Goal: Information Seeking & Learning: Learn about a topic

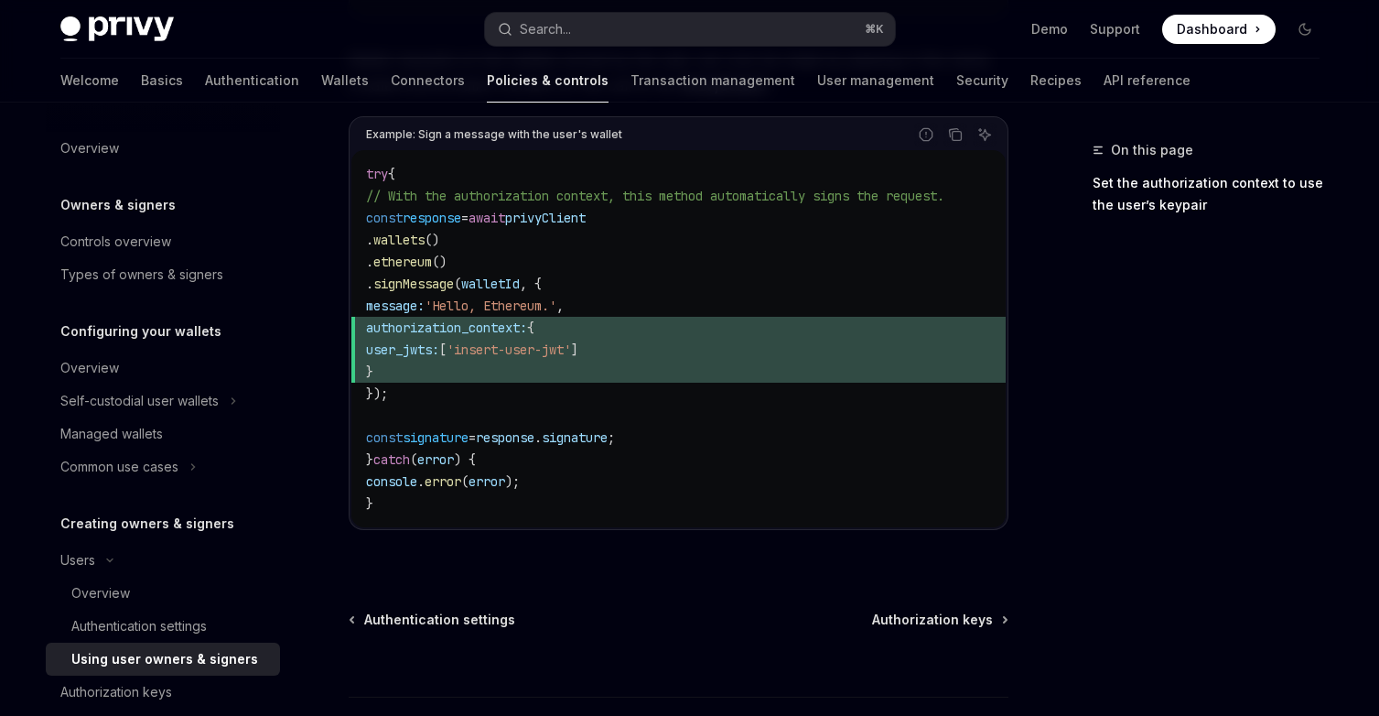
scroll to position [415, 0]
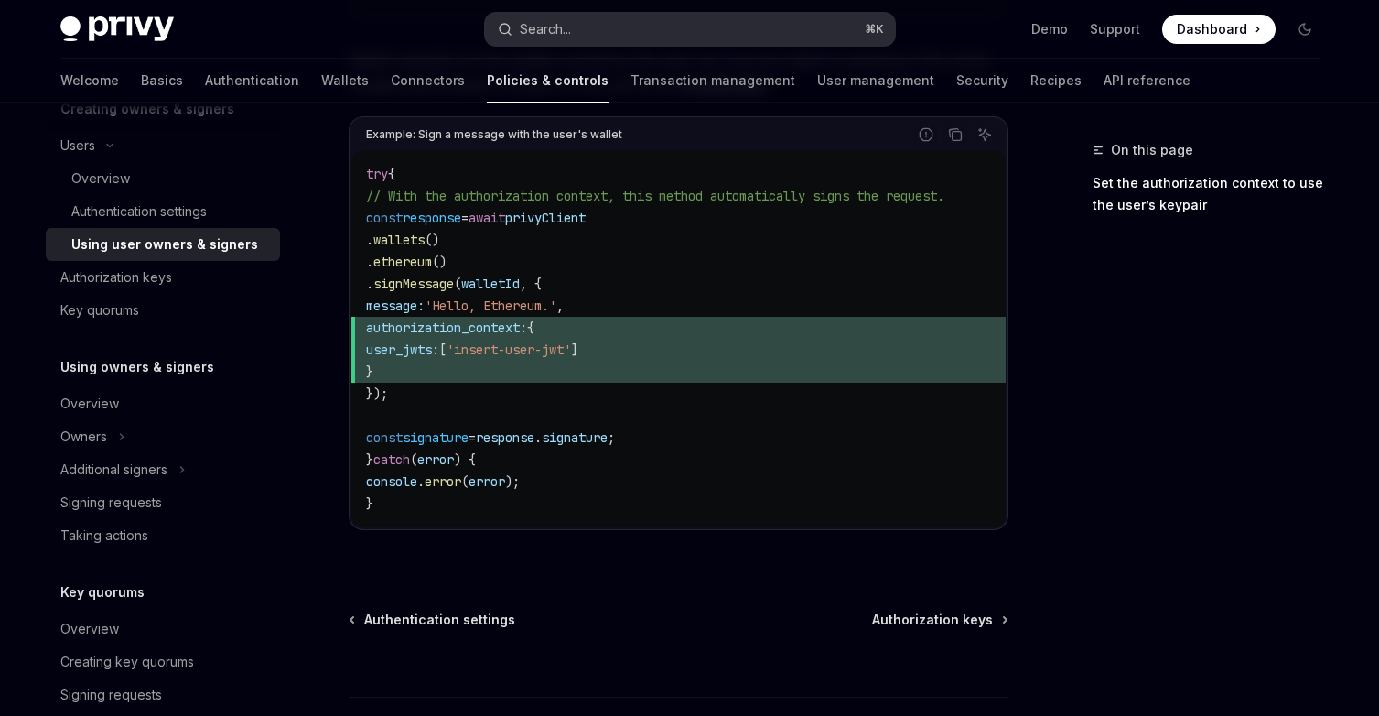
click at [691, 34] on button "Search... ⌘ K" at bounding box center [690, 29] width 410 height 33
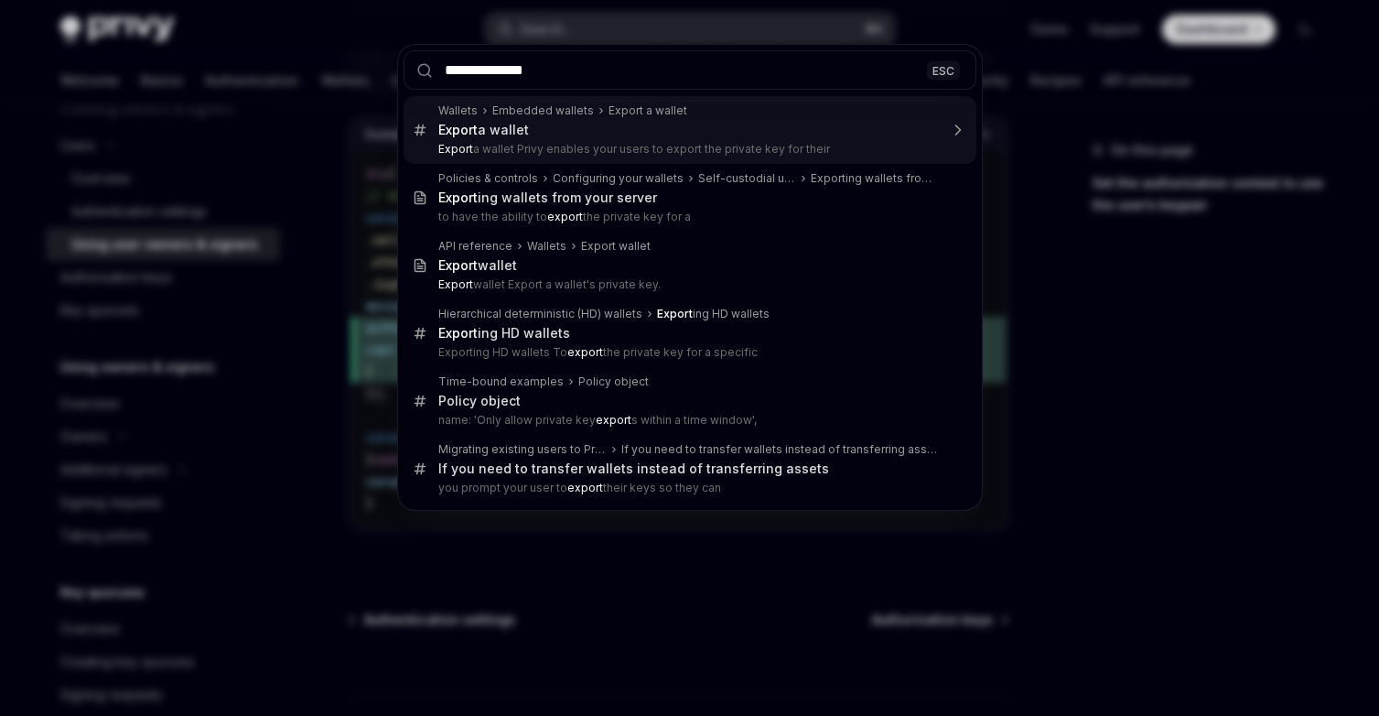
type input "**********"
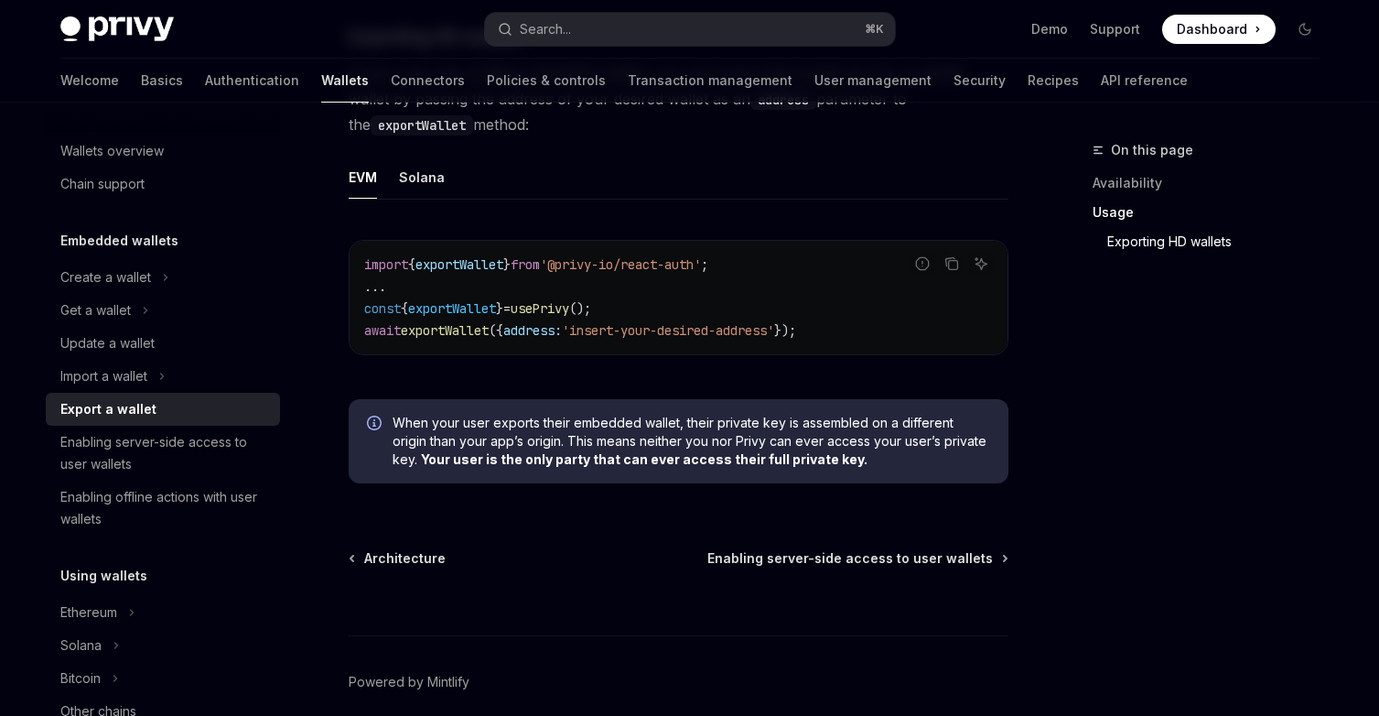
scroll to position [1891, 0]
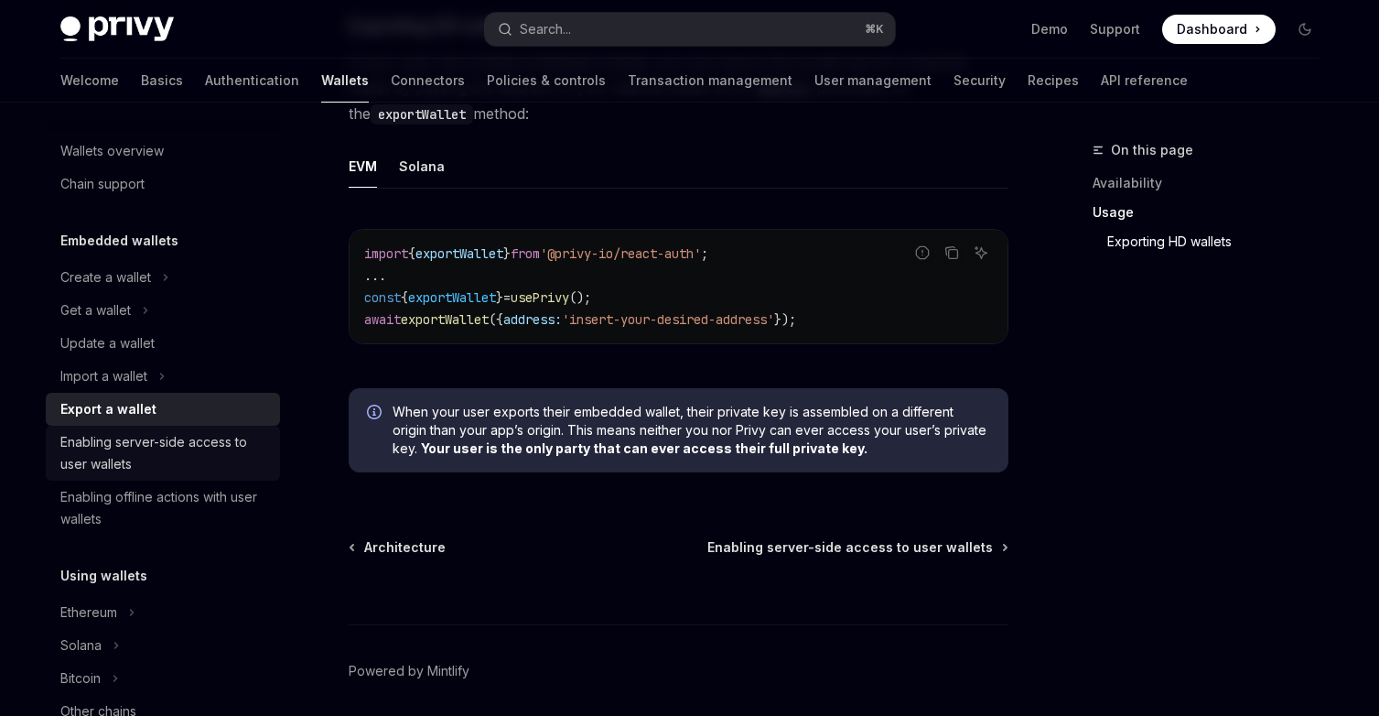
click at [208, 453] on div "Enabling server-side access to user wallets" at bounding box center [164, 453] width 209 height 44
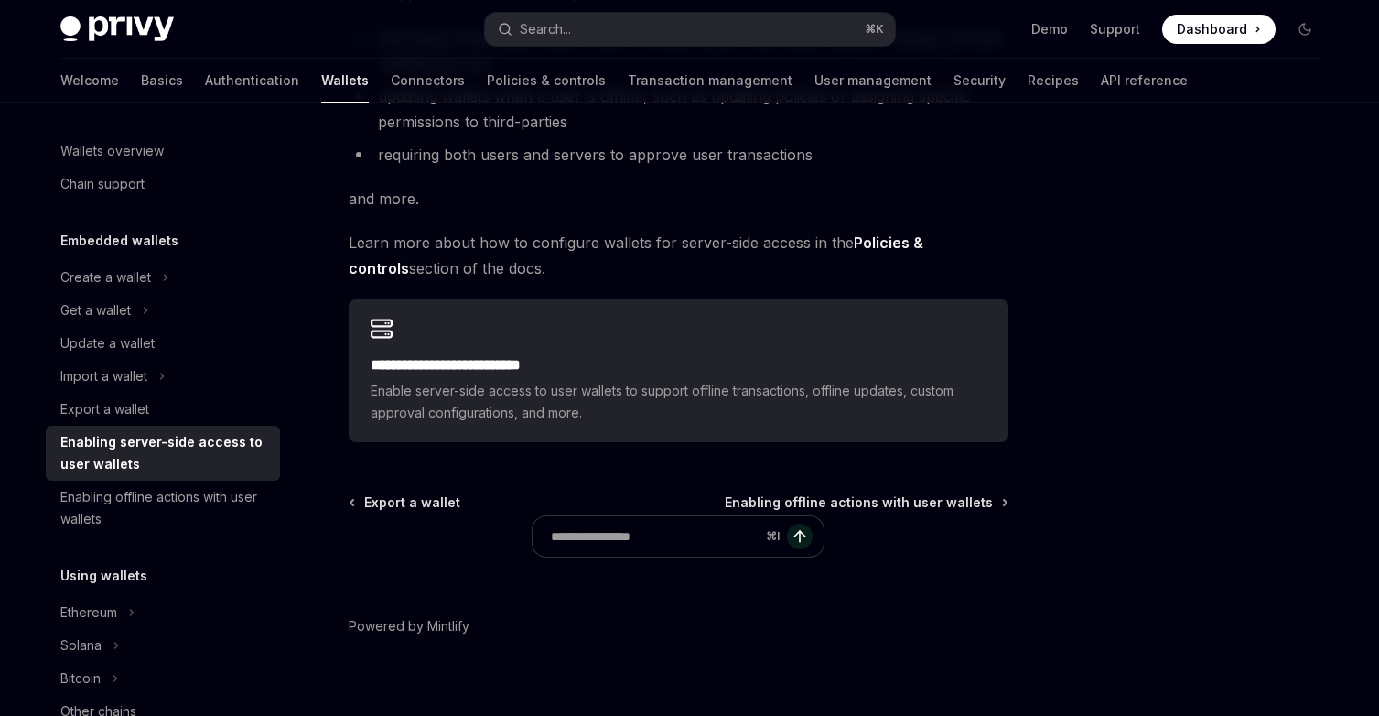
scroll to position [400, 0]
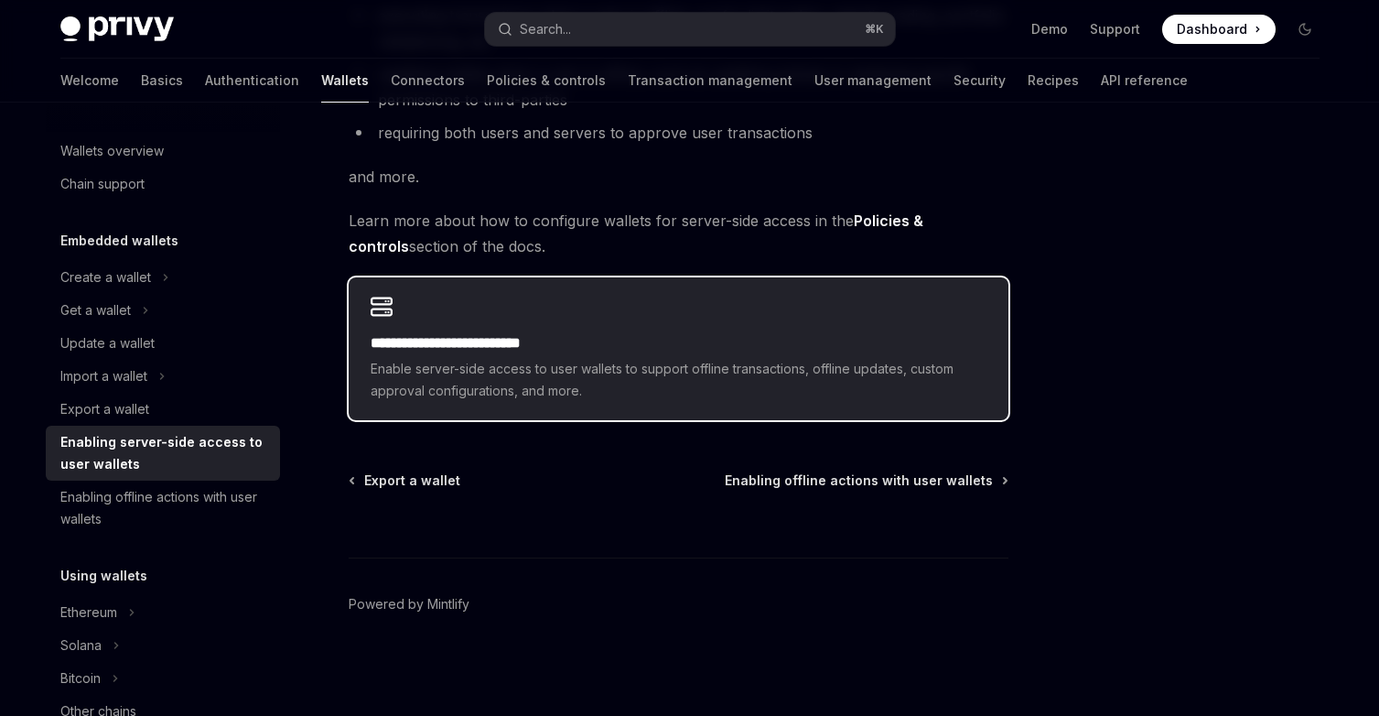
click at [570, 328] on div "**********" at bounding box center [679, 348] width 660 height 143
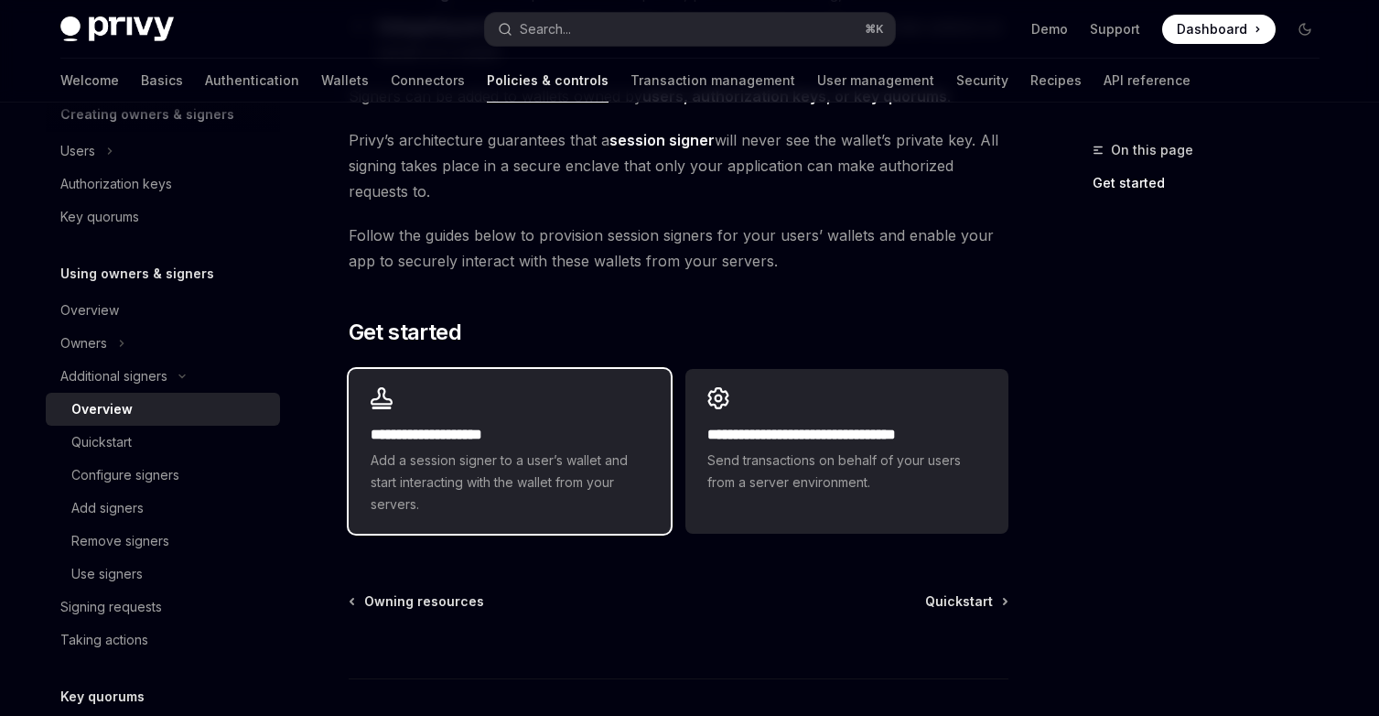
scroll to position [346, 0]
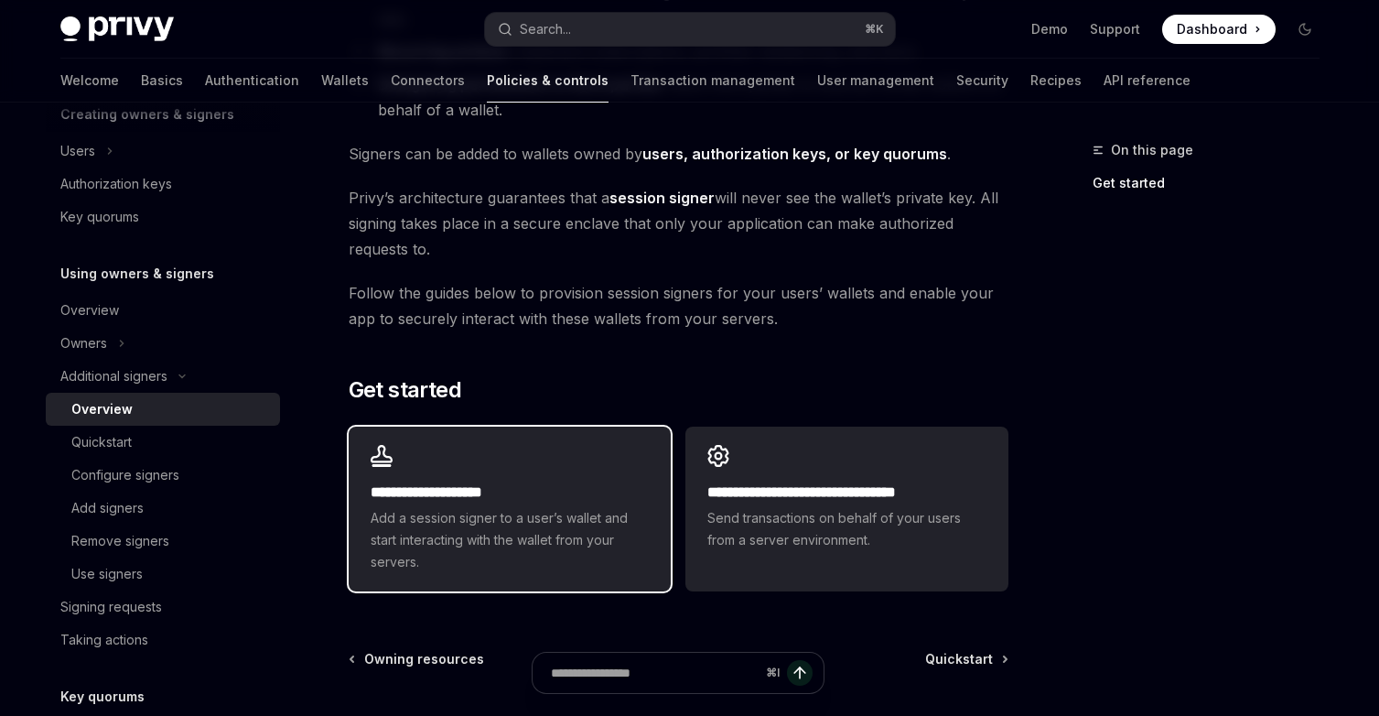
click at [552, 464] on div "**********" at bounding box center [510, 509] width 322 height 165
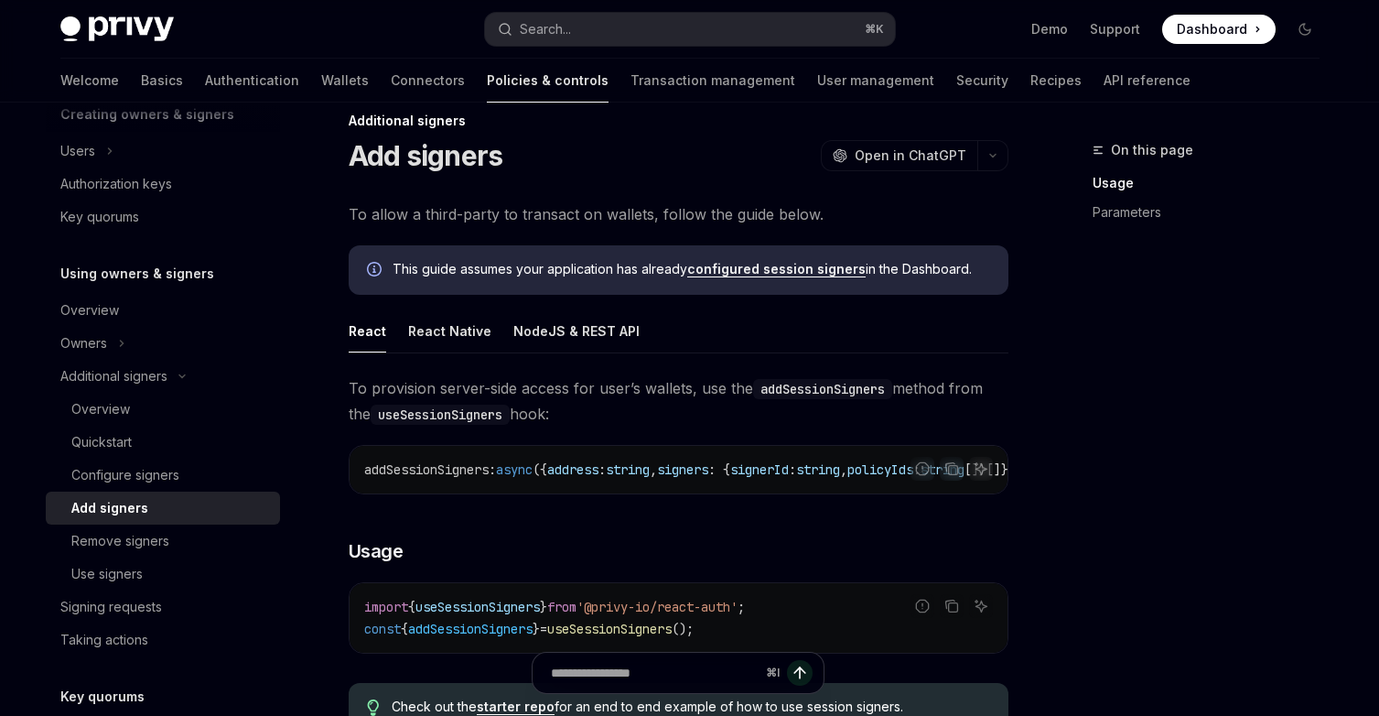
scroll to position [32, 0]
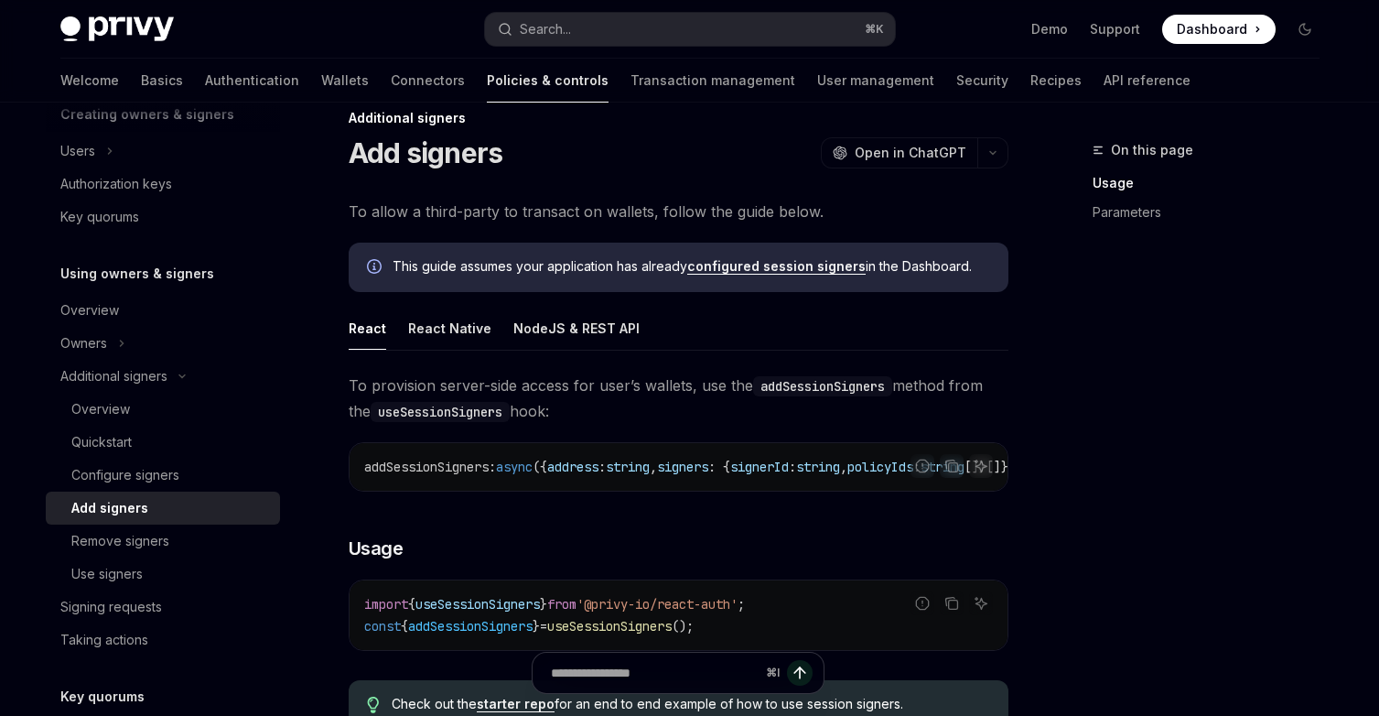
click at [805, 270] on link "configured session signers" at bounding box center [776, 266] width 179 height 16
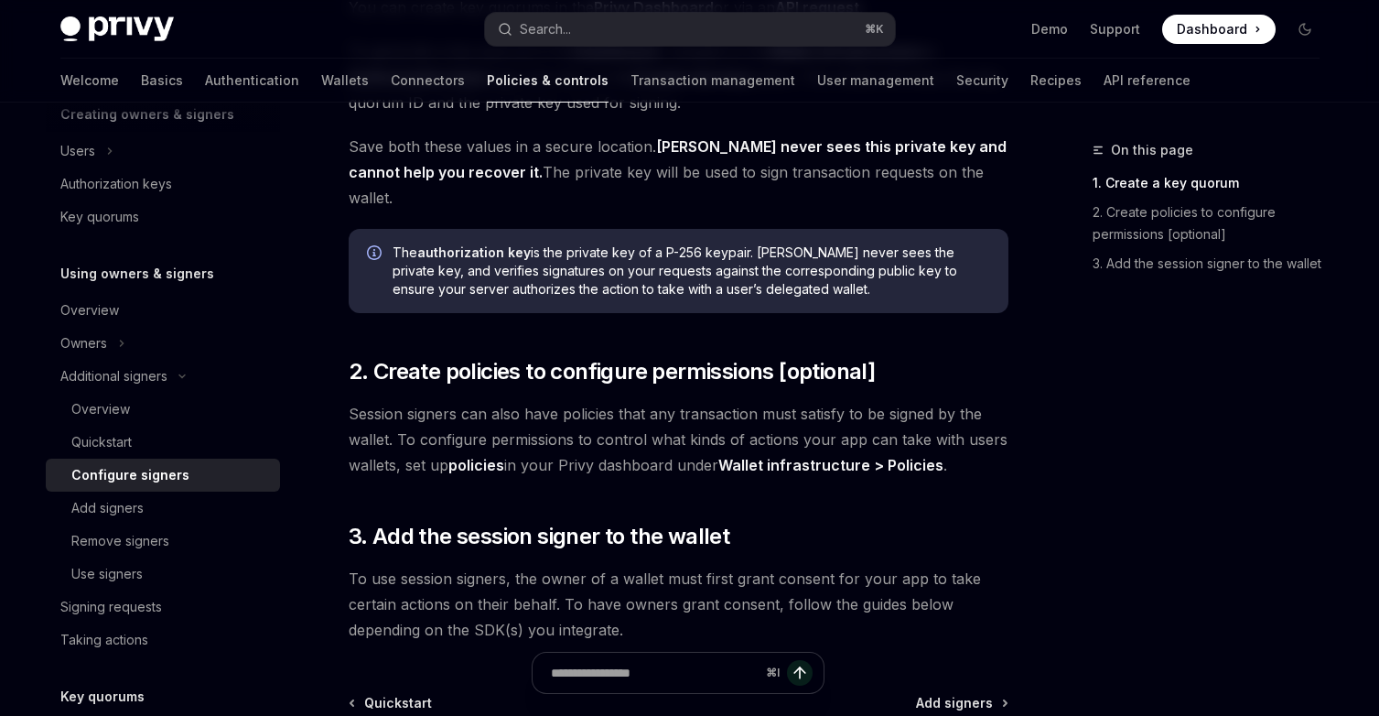
scroll to position [449, 0]
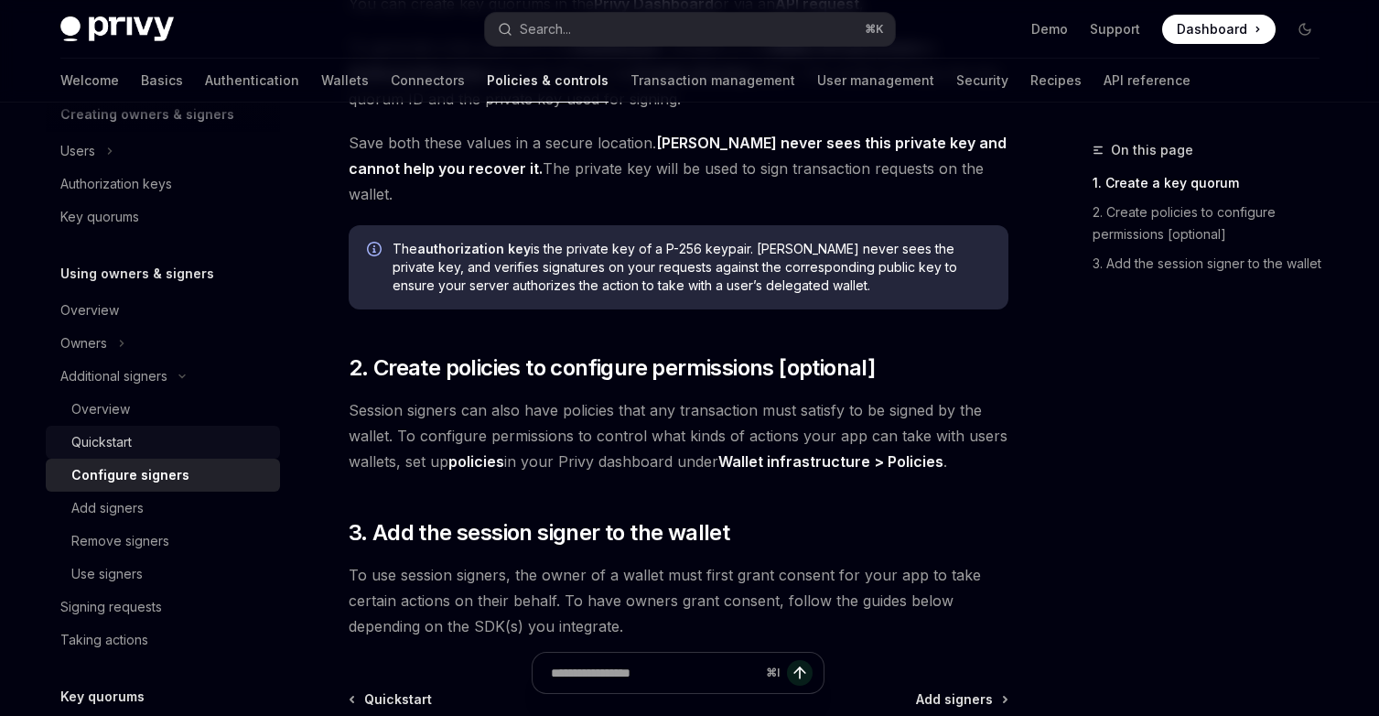
click at [164, 439] on div "Quickstart" at bounding box center [170, 442] width 198 height 22
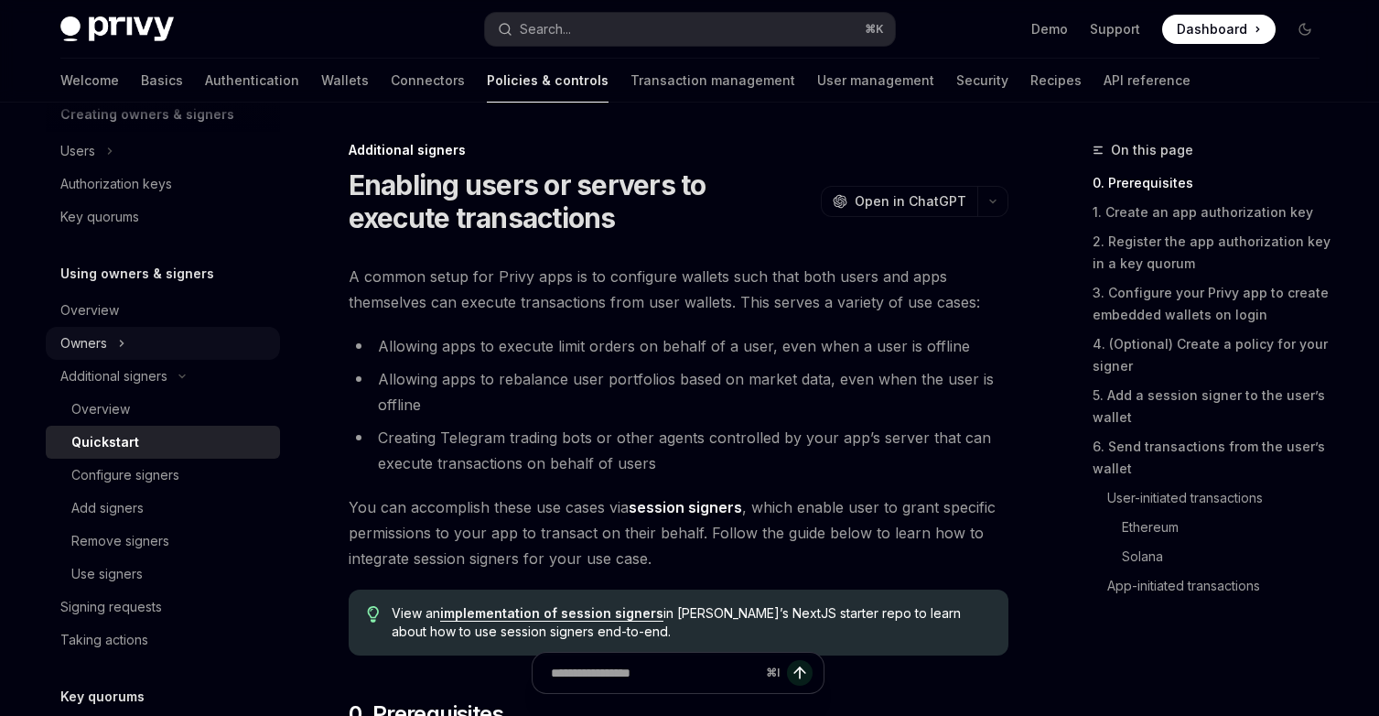
click at [152, 336] on button "Owners" at bounding box center [163, 343] width 234 height 33
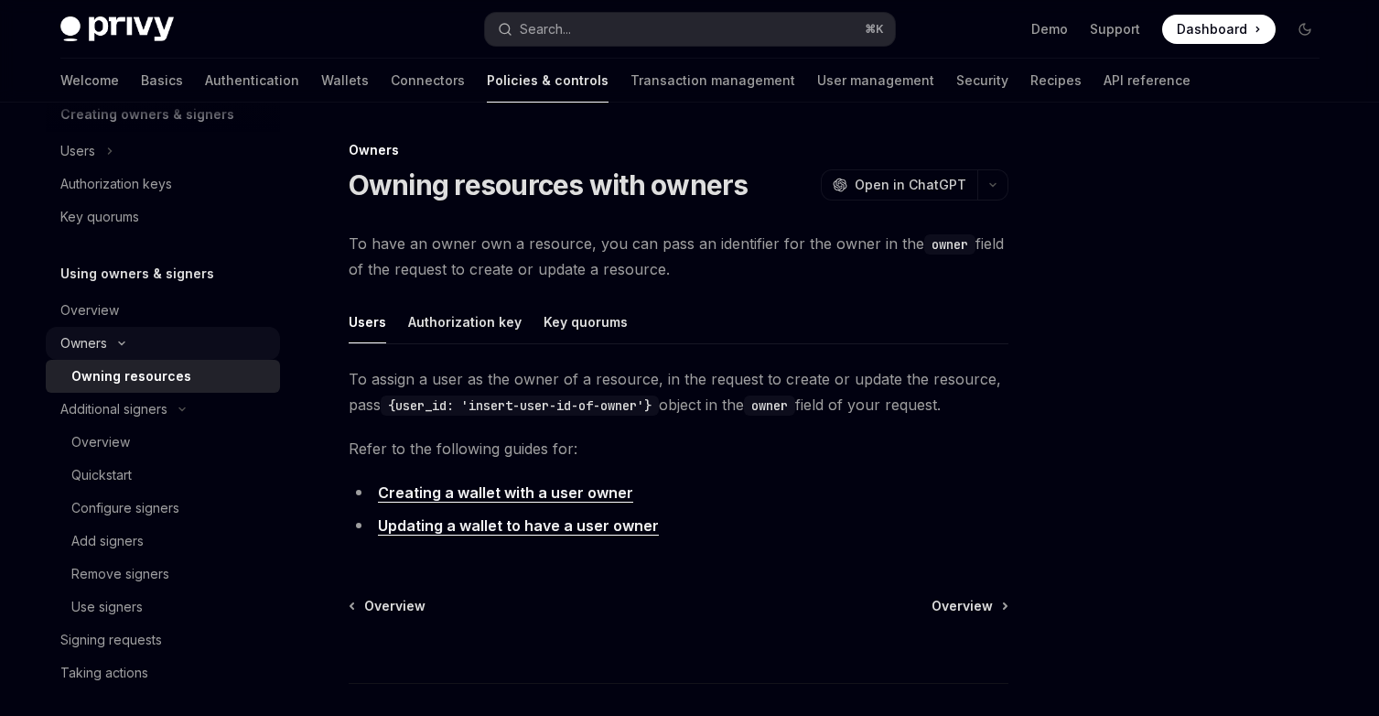
click at [152, 338] on button "Owners" at bounding box center [163, 343] width 234 height 33
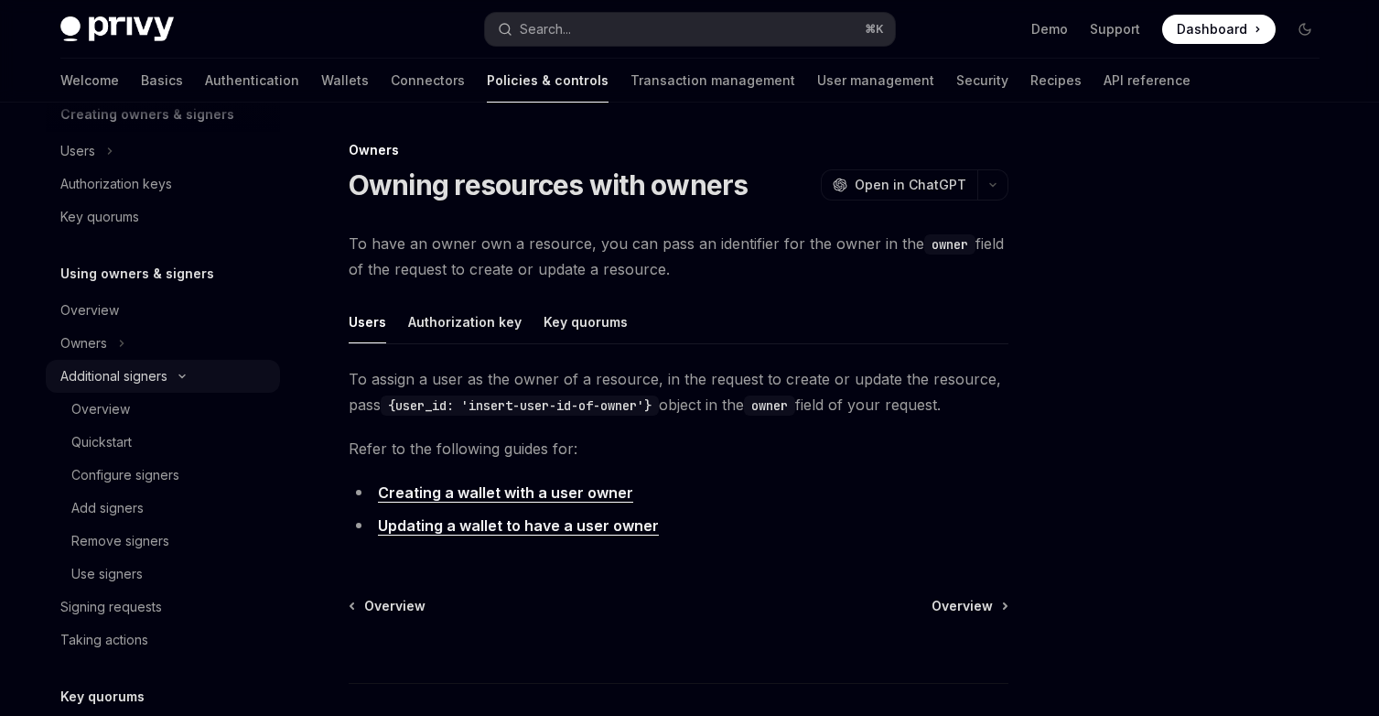
click at [165, 367] on div "Additional signers" at bounding box center [113, 376] width 107 height 22
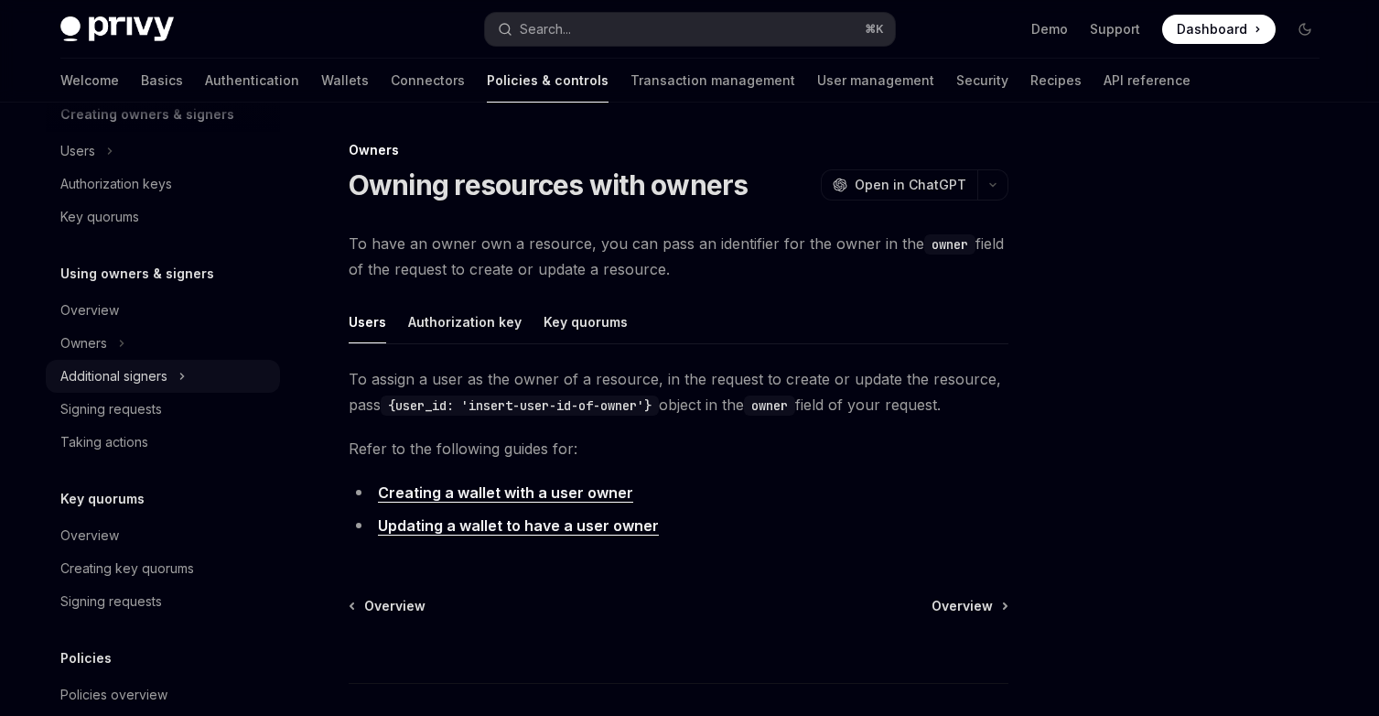
click at [165, 378] on div "Additional signers" at bounding box center [113, 376] width 107 height 22
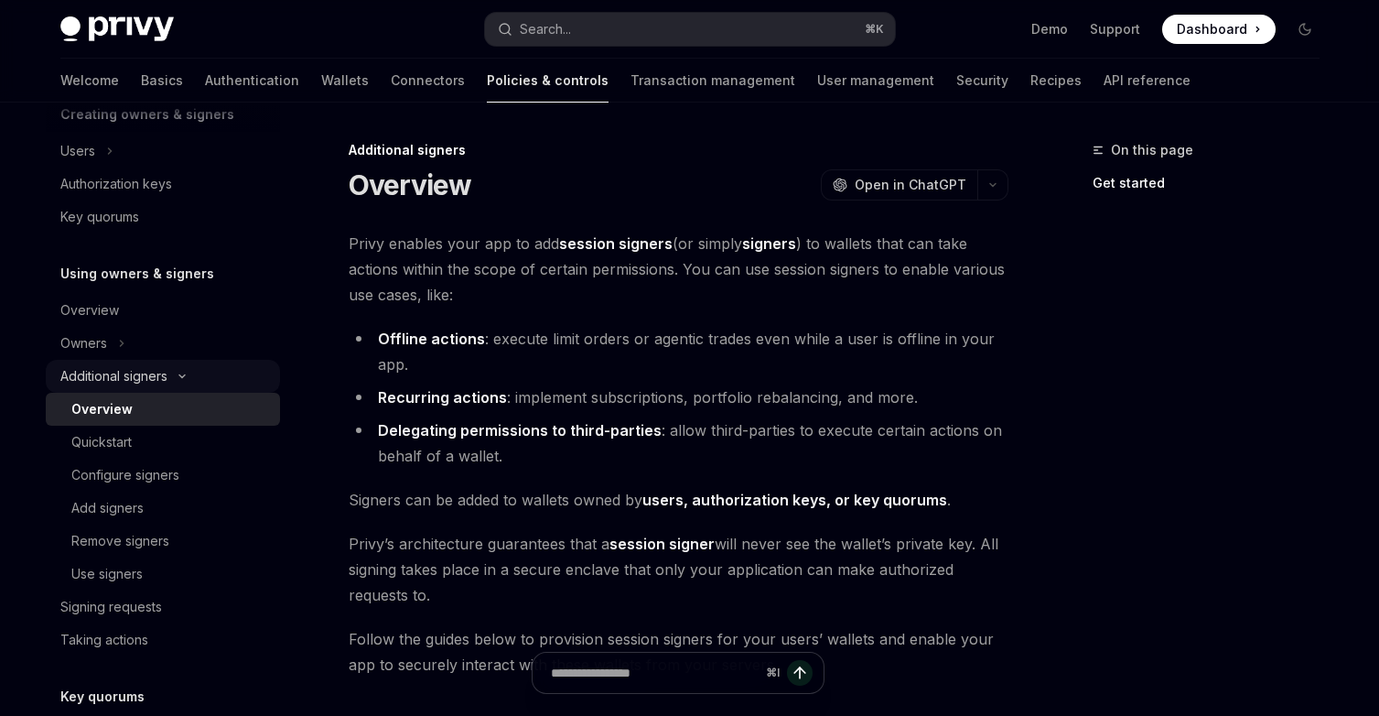
click at [165, 378] on div "Additional signers" at bounding box center [113, 376] width 107 height 22
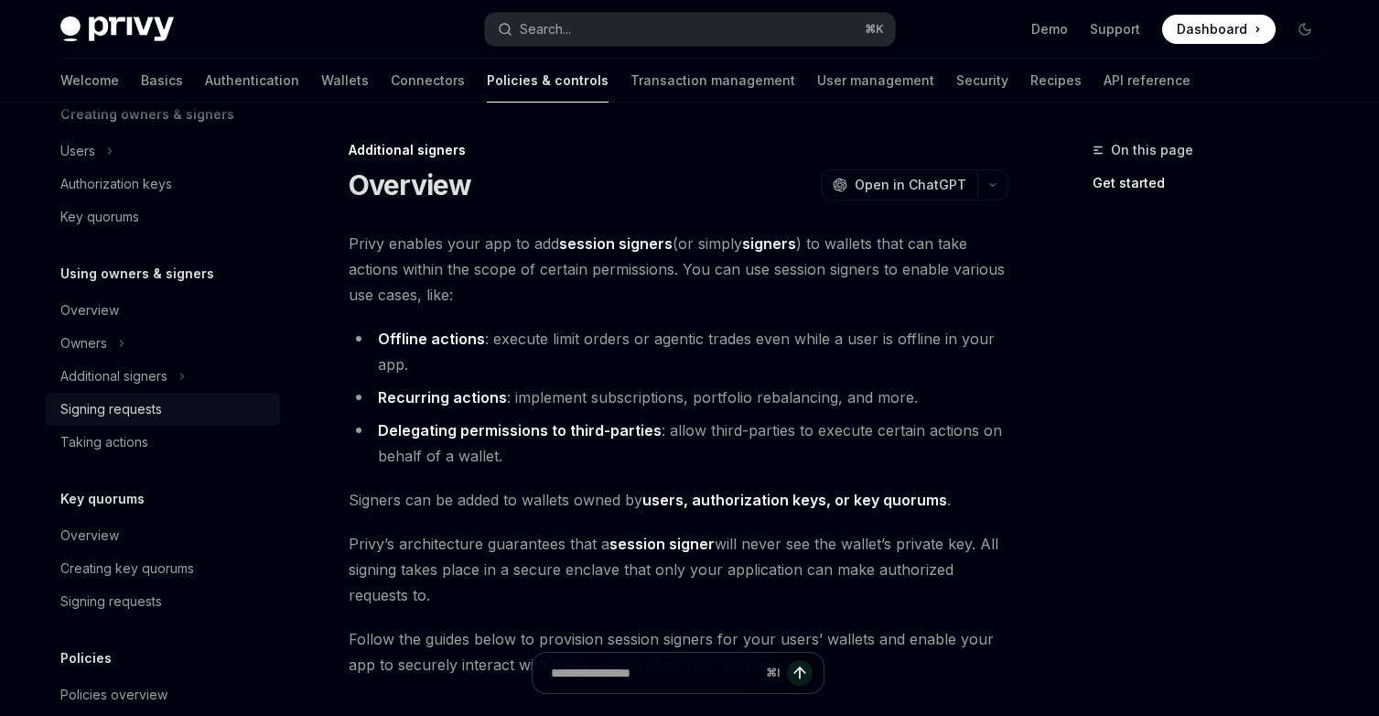
click at [166, 407] on div "Signing requests" at bounding box center [164, 409] width 209 height 22
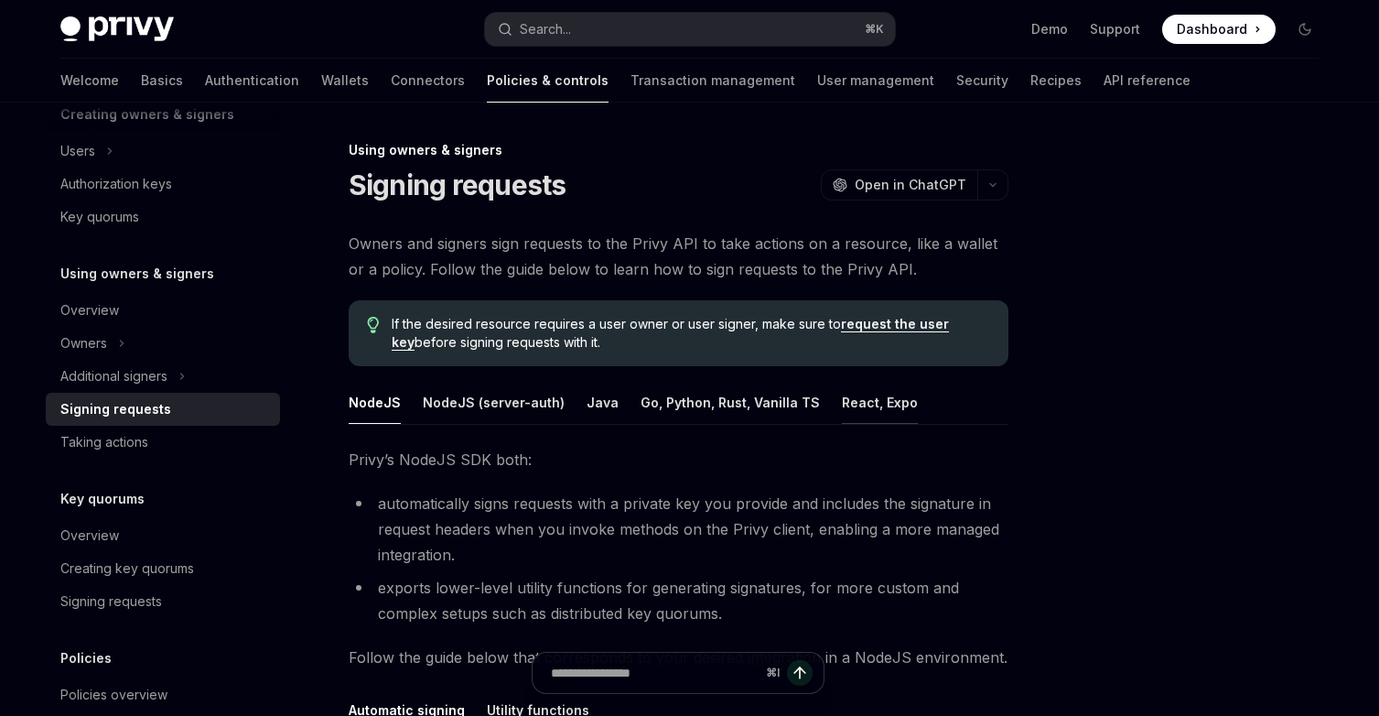
click at [859, 394] on div "React, Expo" at bounding box center [880, 402] width 76 height 43
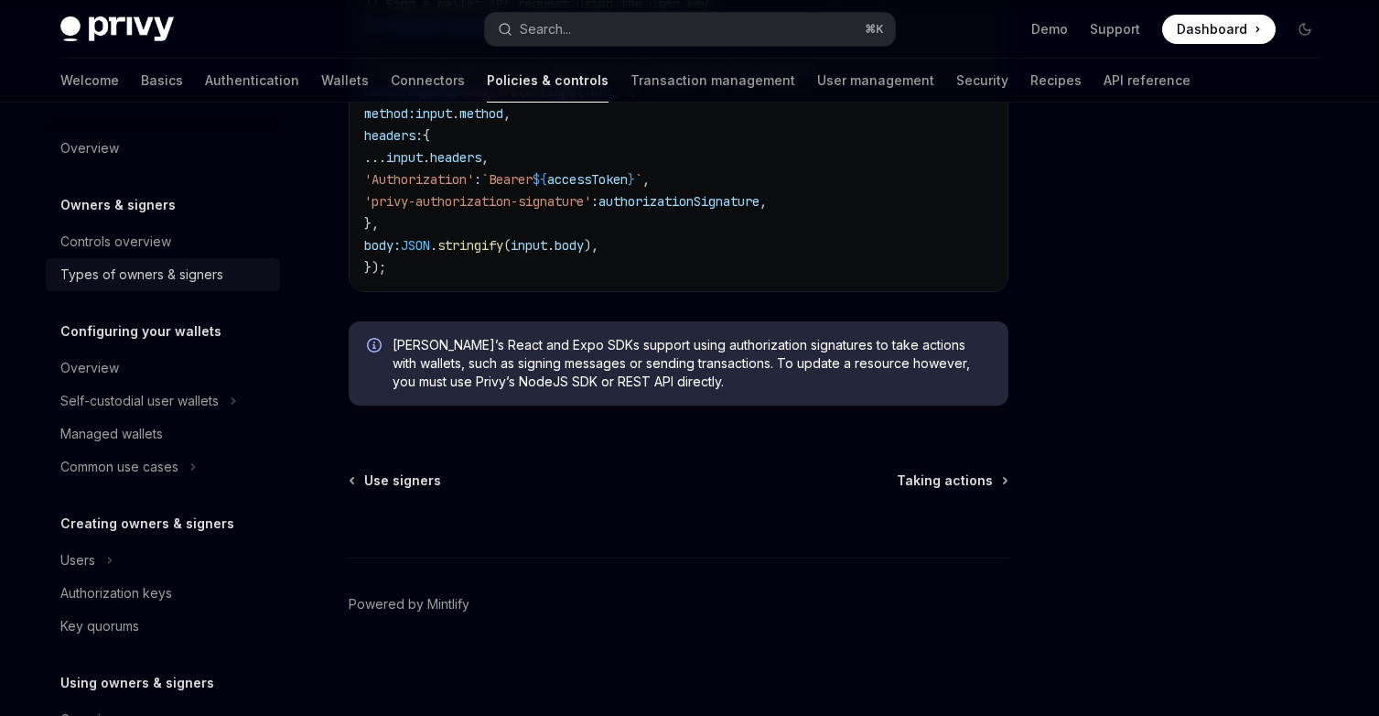
click at [194, 268] on div "Types of owners & signers" at bounding box center [141, 275] width 163 height 22
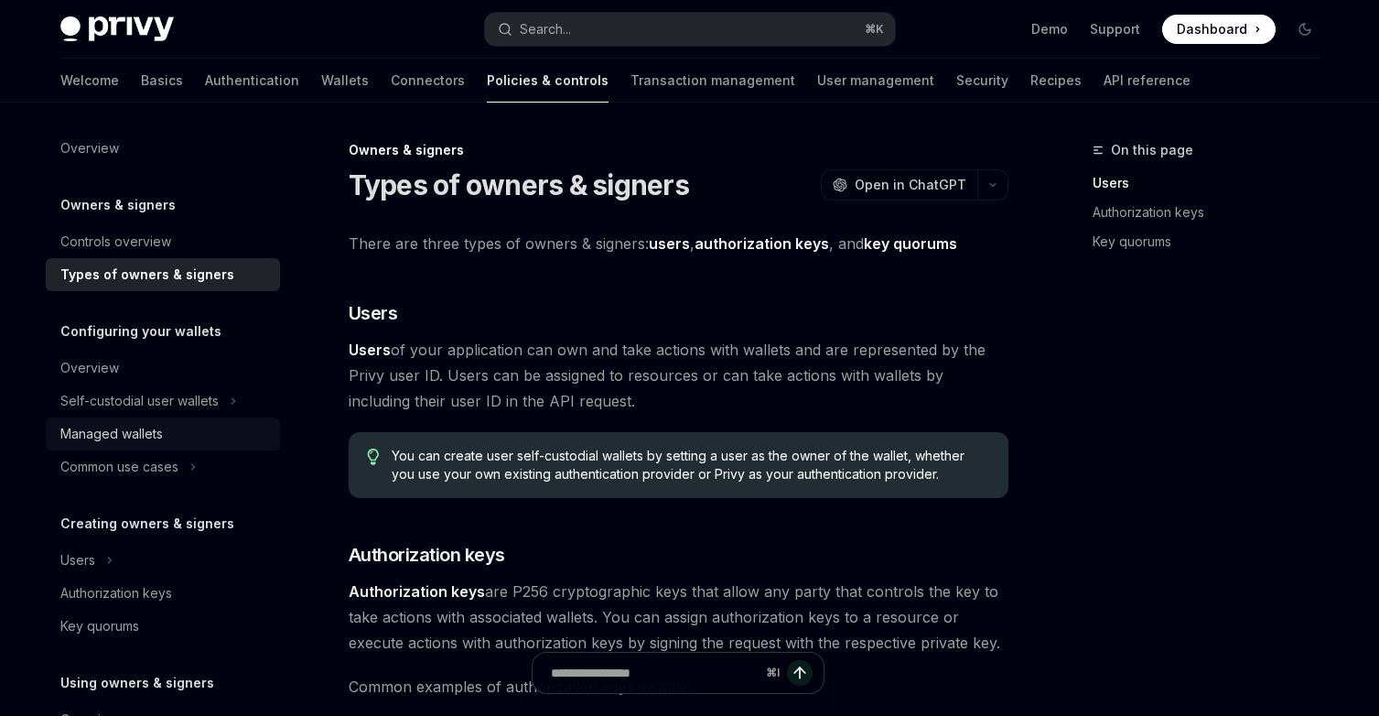
click at [185, 431] on div "Managed wallets" at bounding box center [164, 434] width 209 height 22
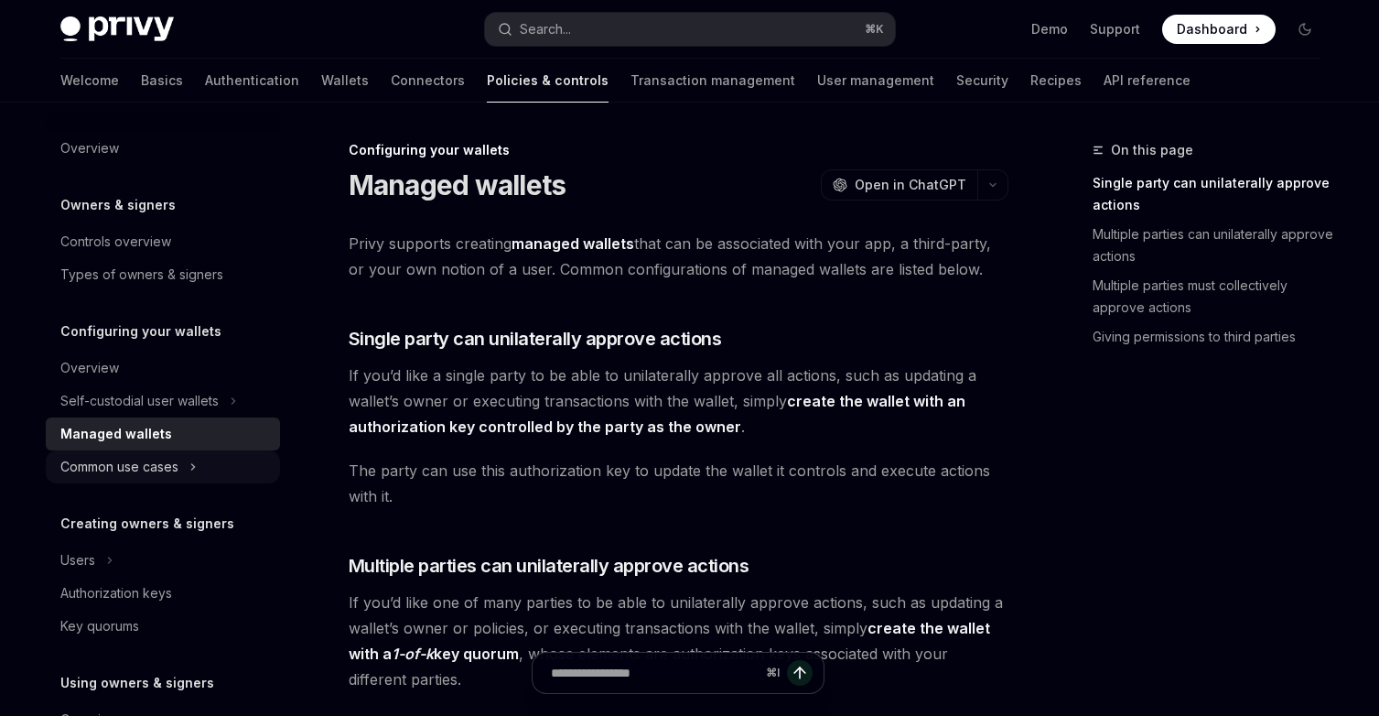
click at [184, 460] on button "Common use cases" at bounding box center [163, 466] width 234 height 33
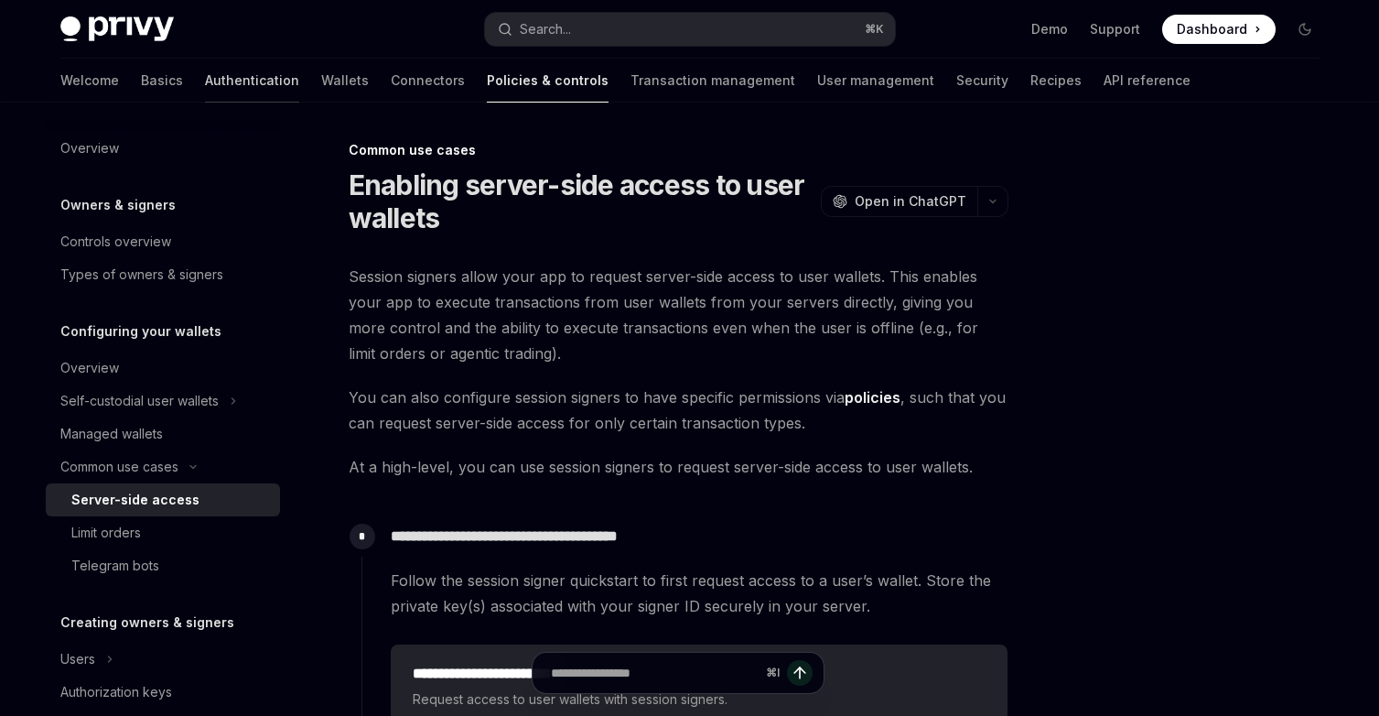
click at [205, 76] on link "Authentication" at bounding box center [252, 81] width 94 height 44
type textarea "*"
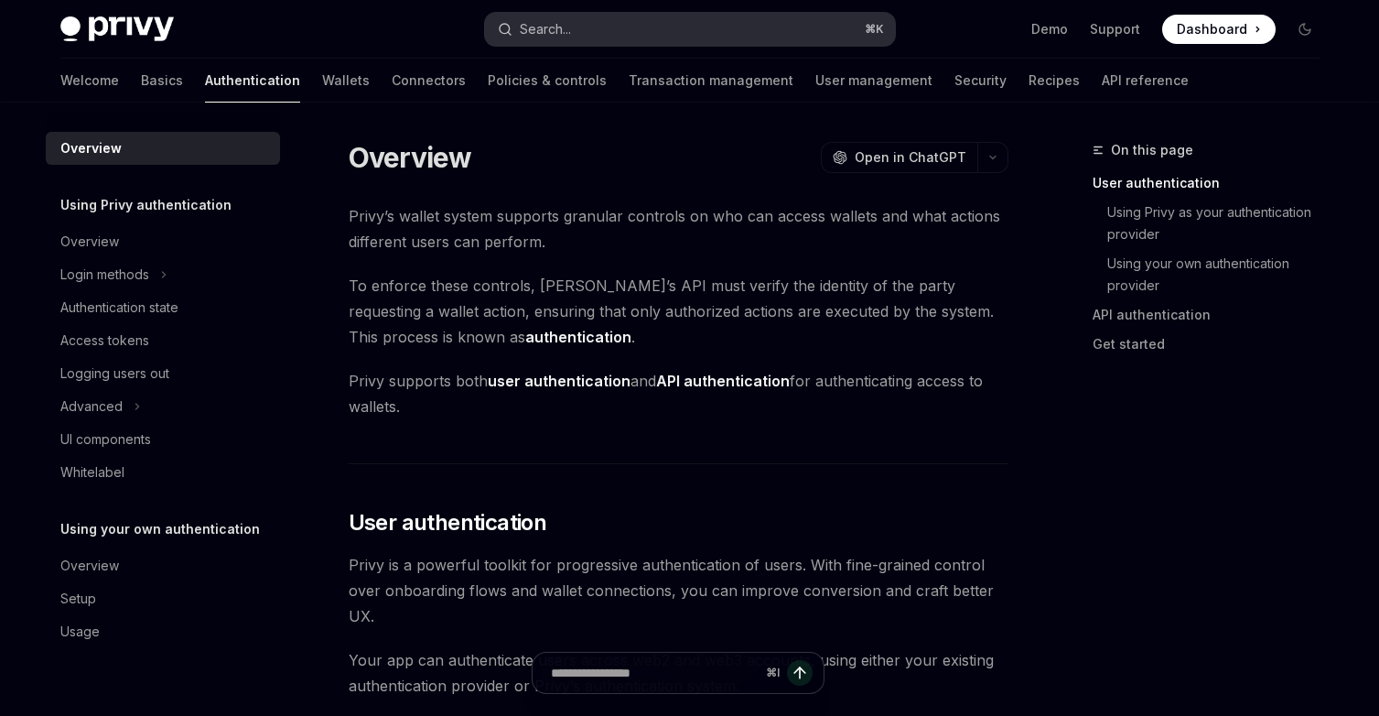
click at [584, 34] on button "Search... ⌘ K" at bounding box center [690, 29] width 410 height 33
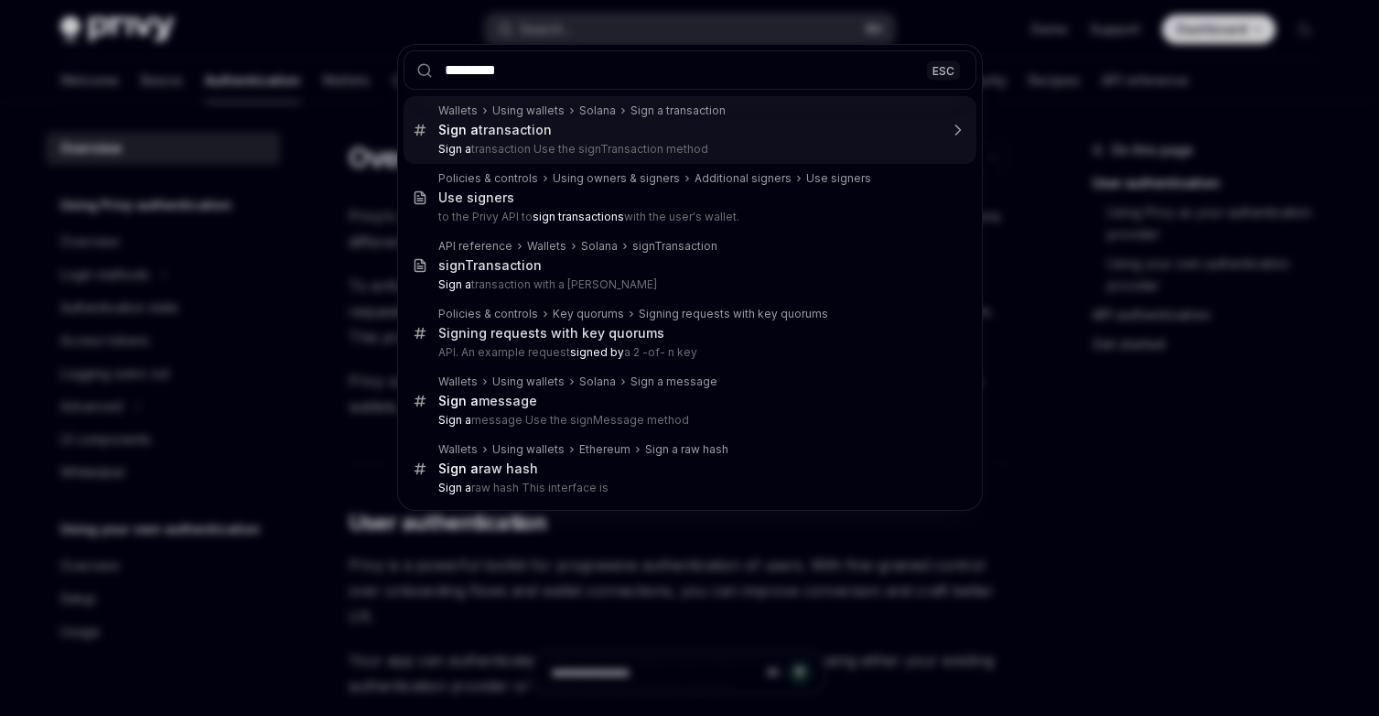
type input "**********"
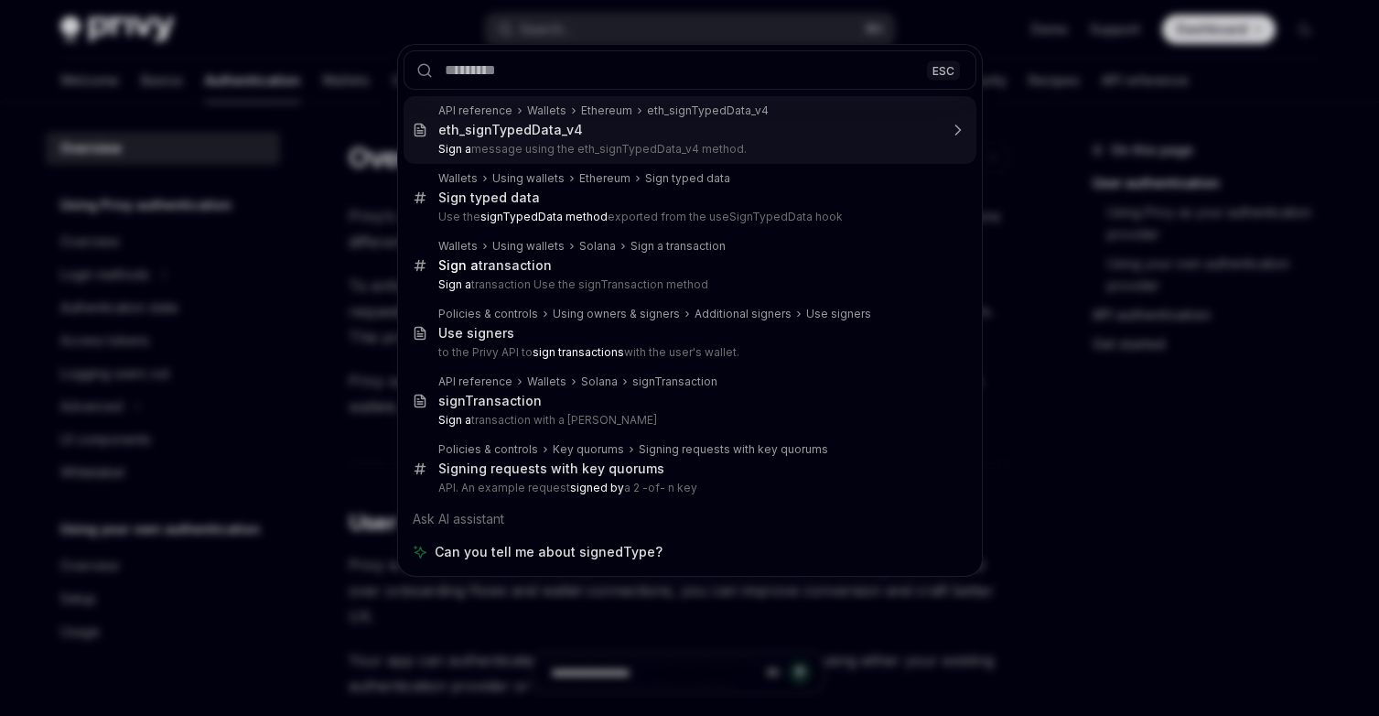
type textarea "*"
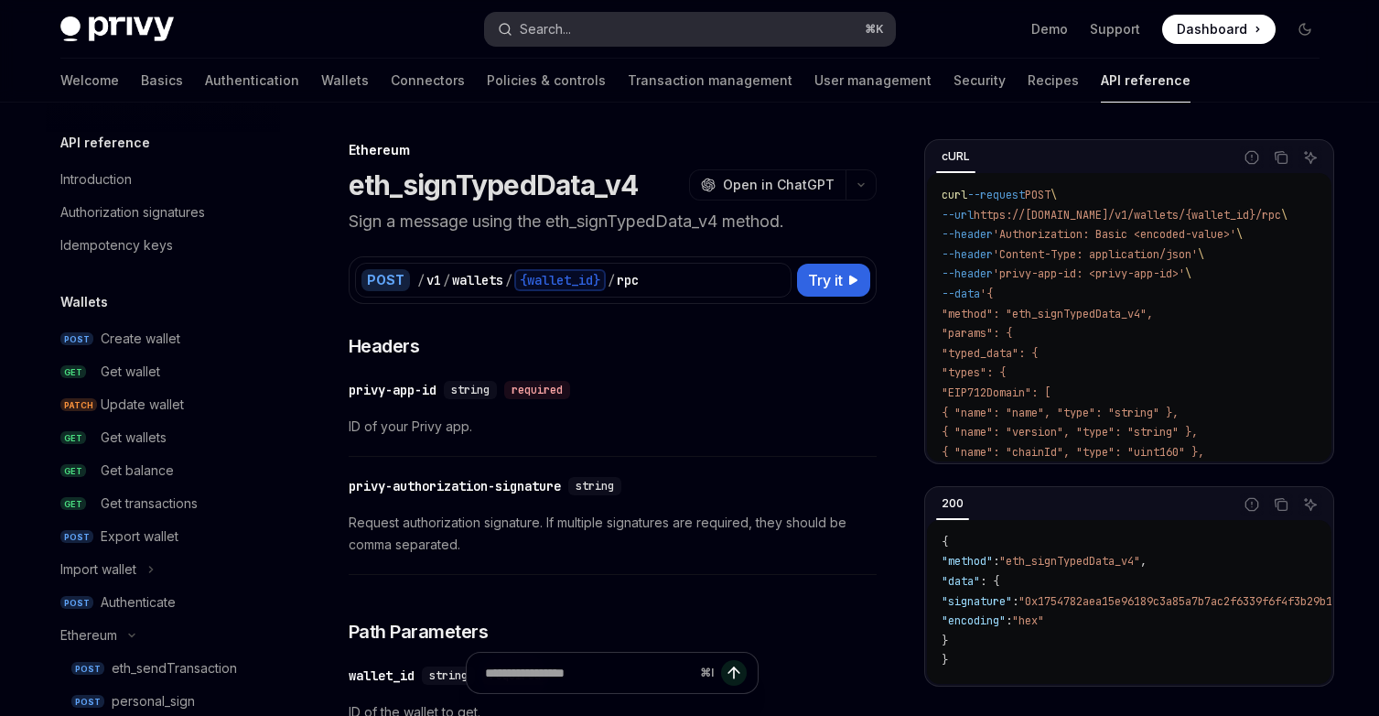
click at [589, 28] on button "Search... ⌘ K" at bounding box center [690, 29] width 410 height 33
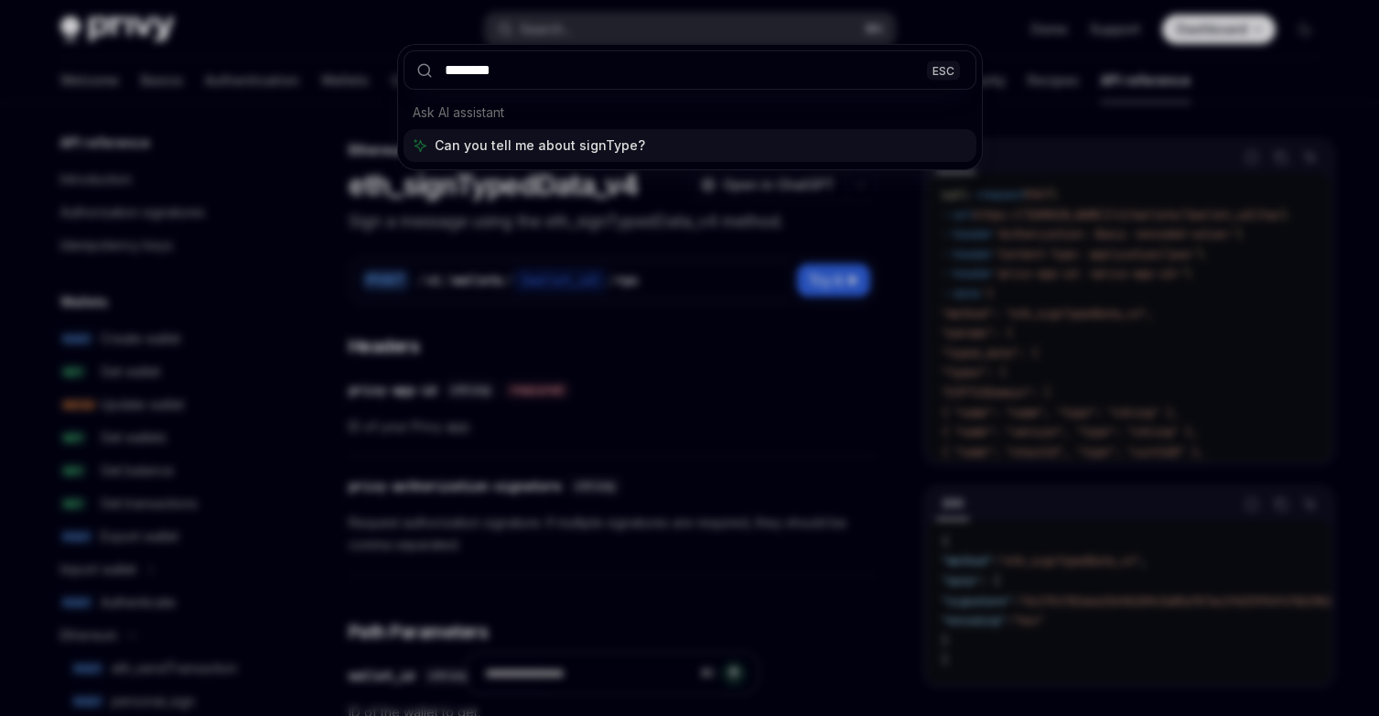
type input "*********"
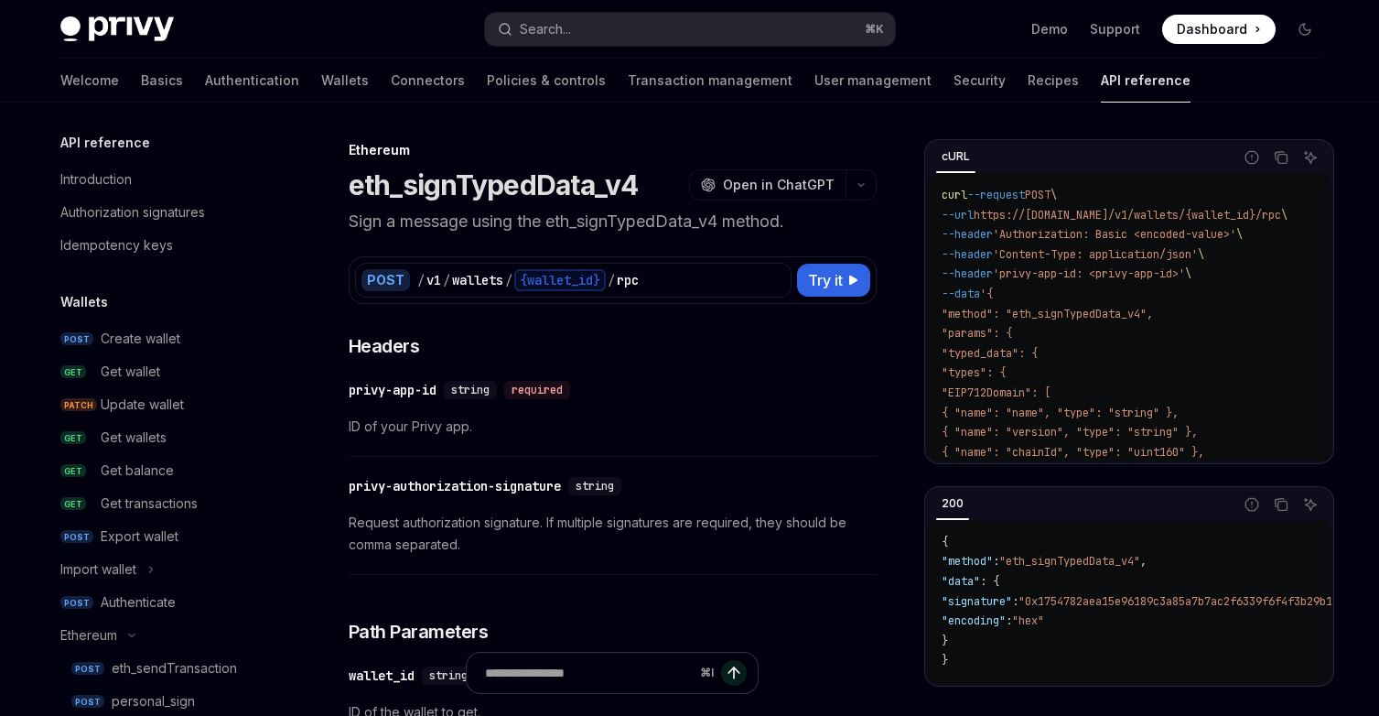
type textarea "*"
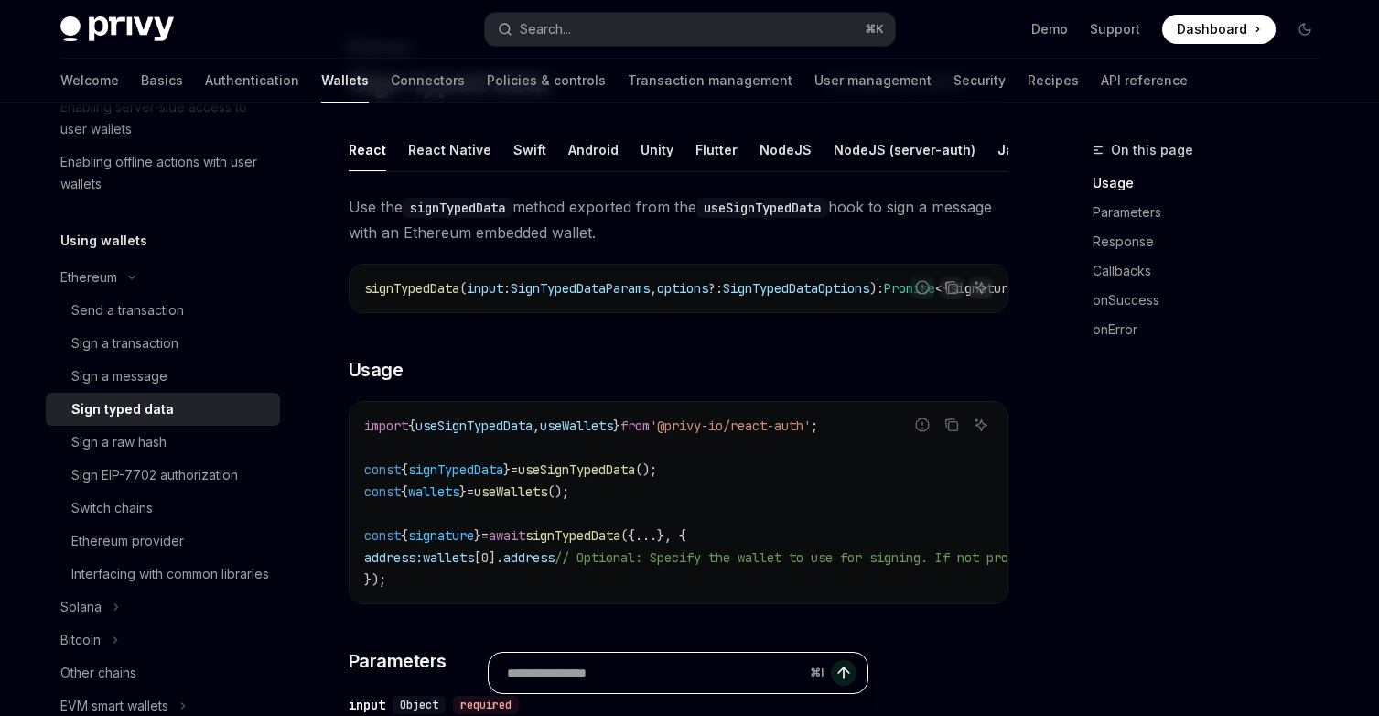
click at [697, 683] on input "Ask a question..." at bounding box center [655, 673] width 296 height 40
paste input "**********"
type input "**********"
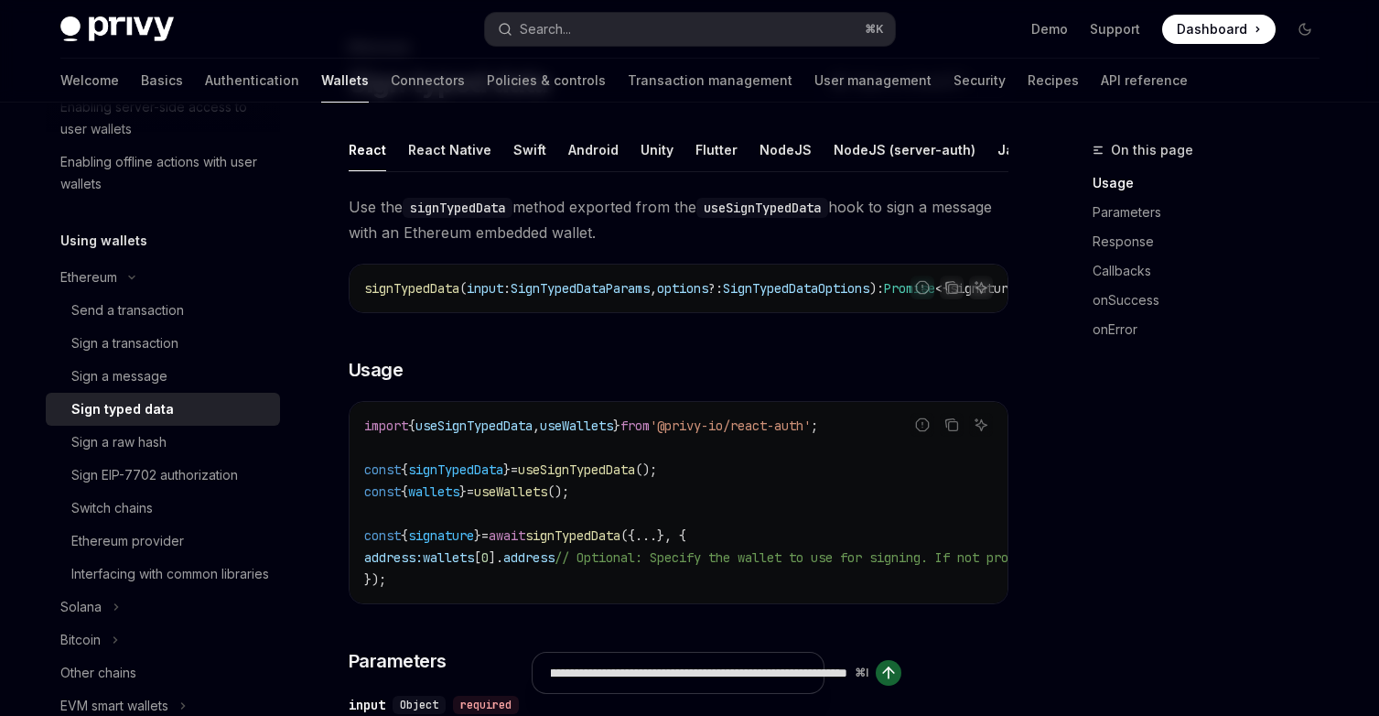
type textarea "*"
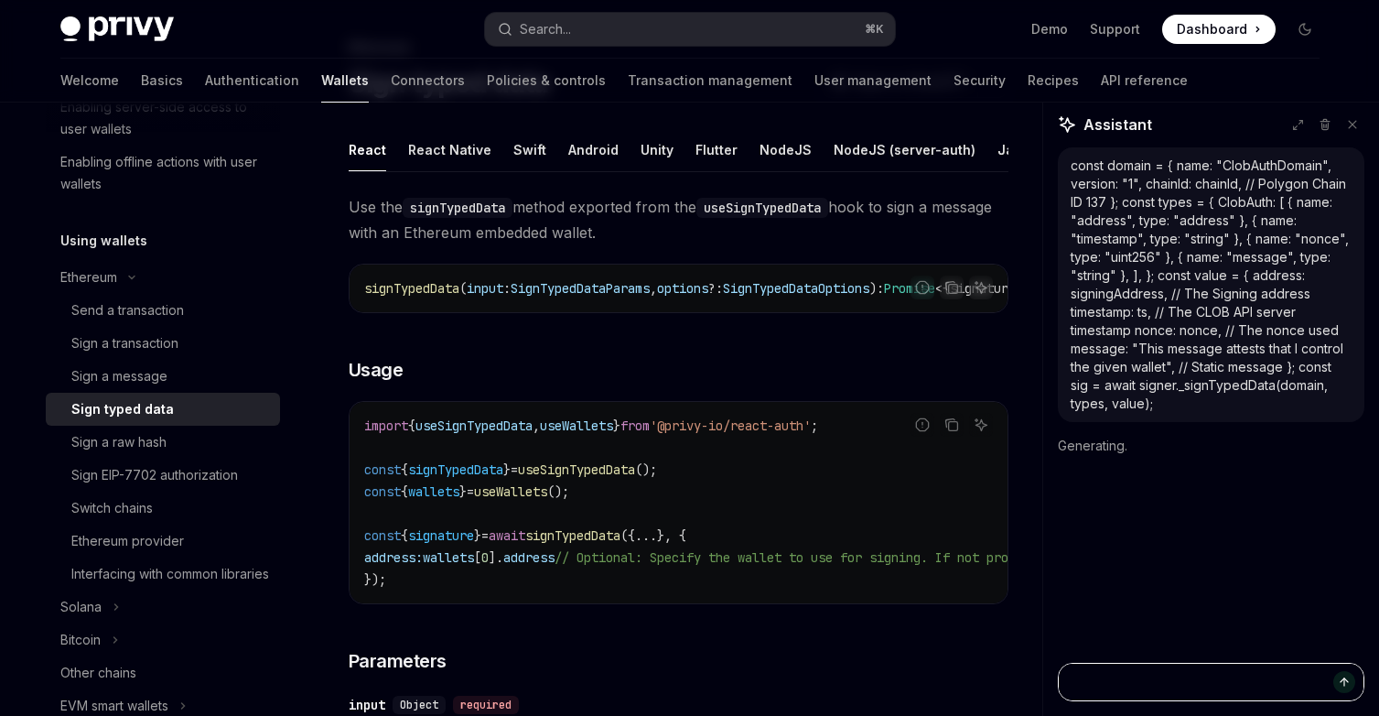
type textarea "*"
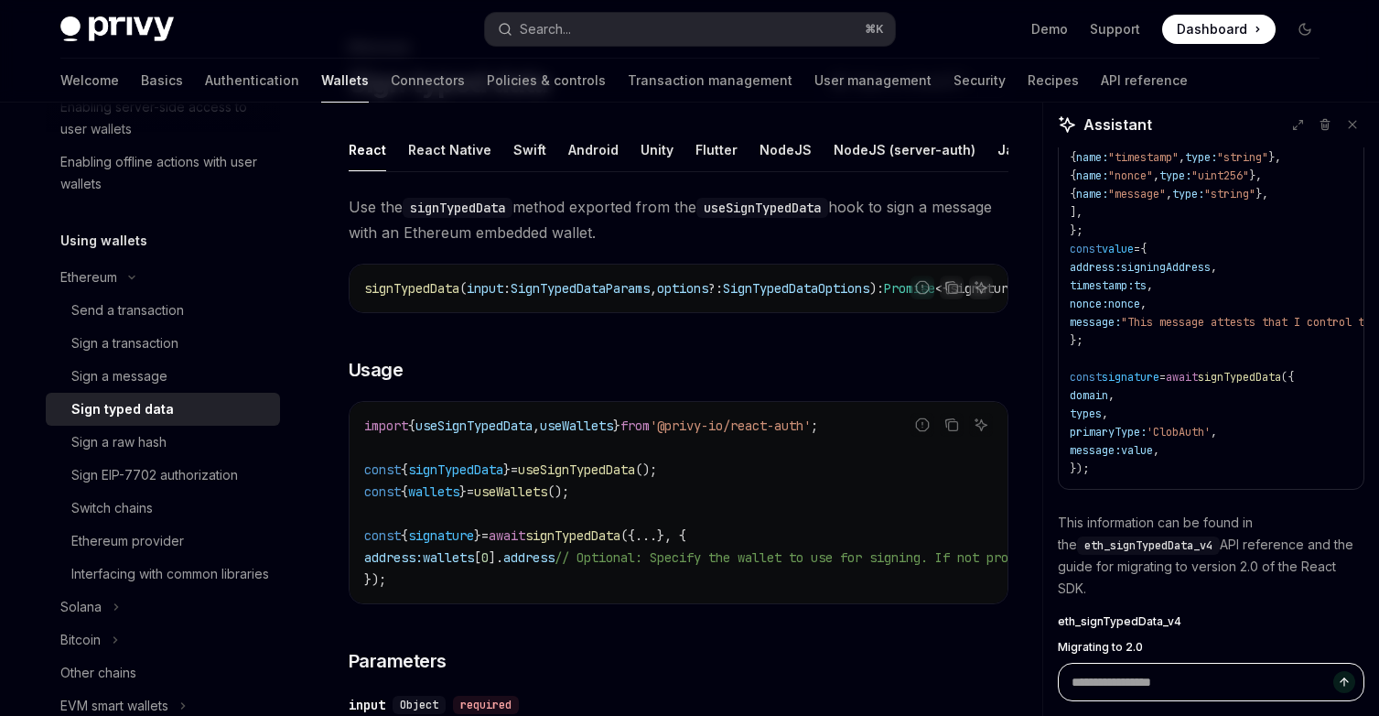
scroll to position [686, 0]
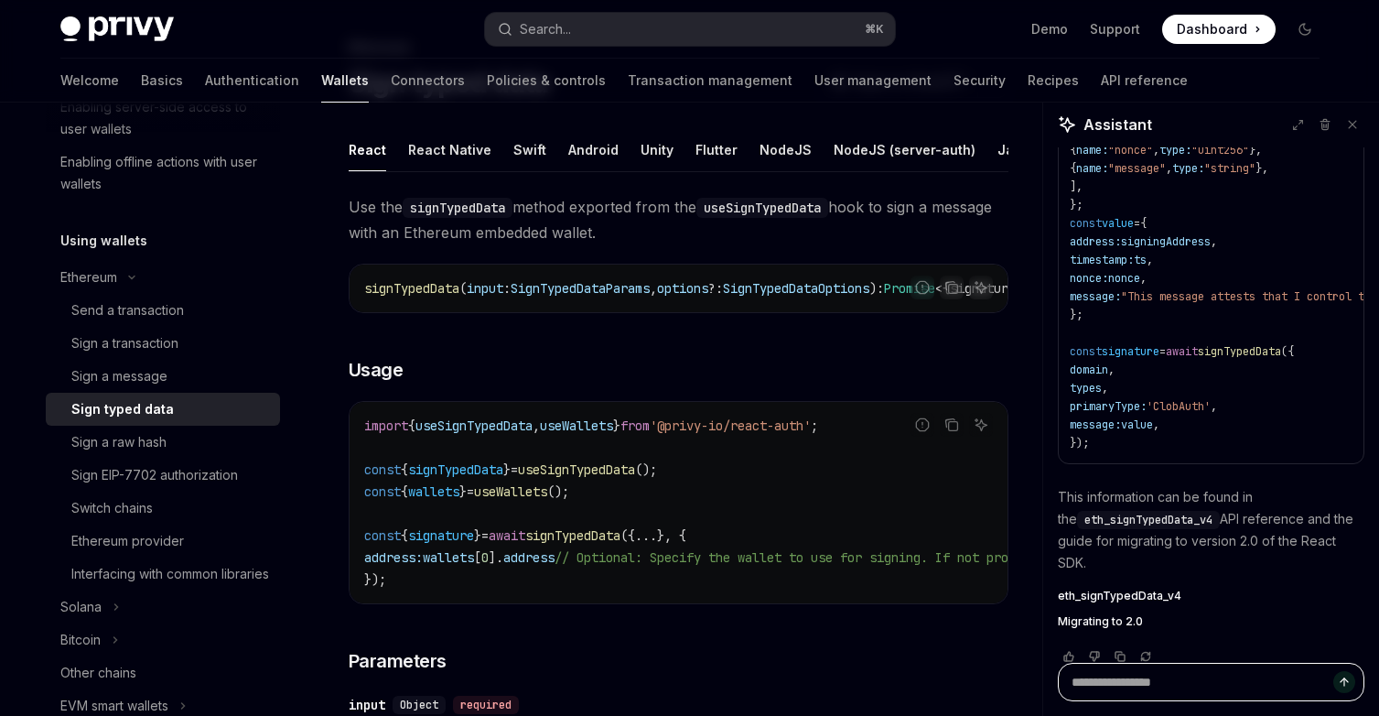
type textarea "*"
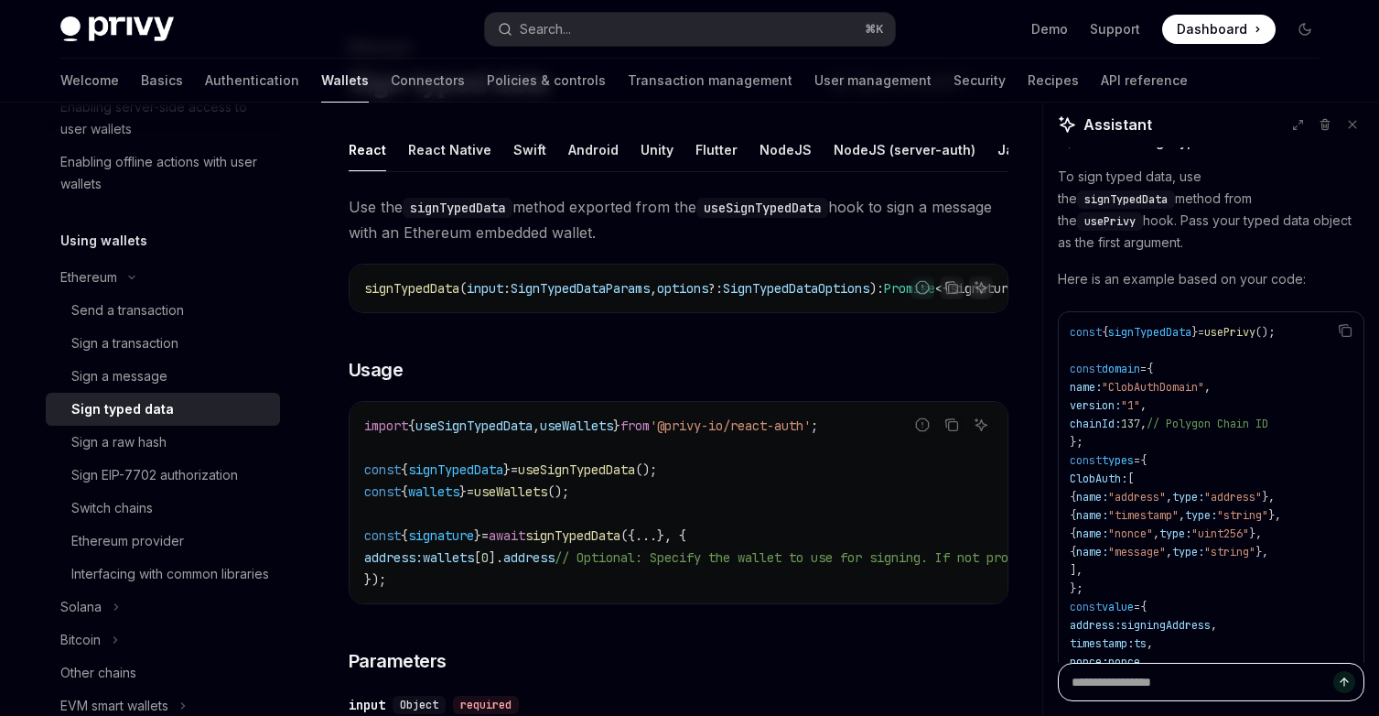
scroll to position [0, 0]
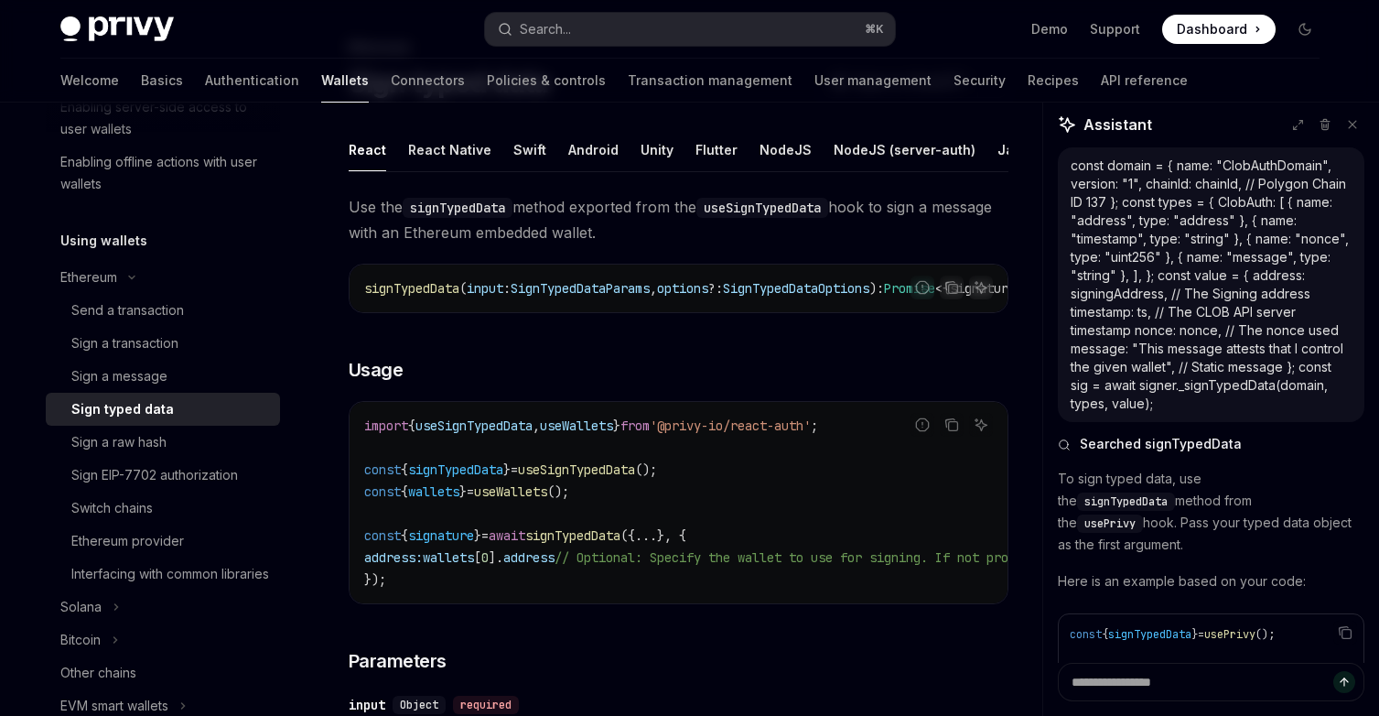
click at [1168, 494] on span "signTypedData" at bounding box center [1126, 501] width 83 height 15
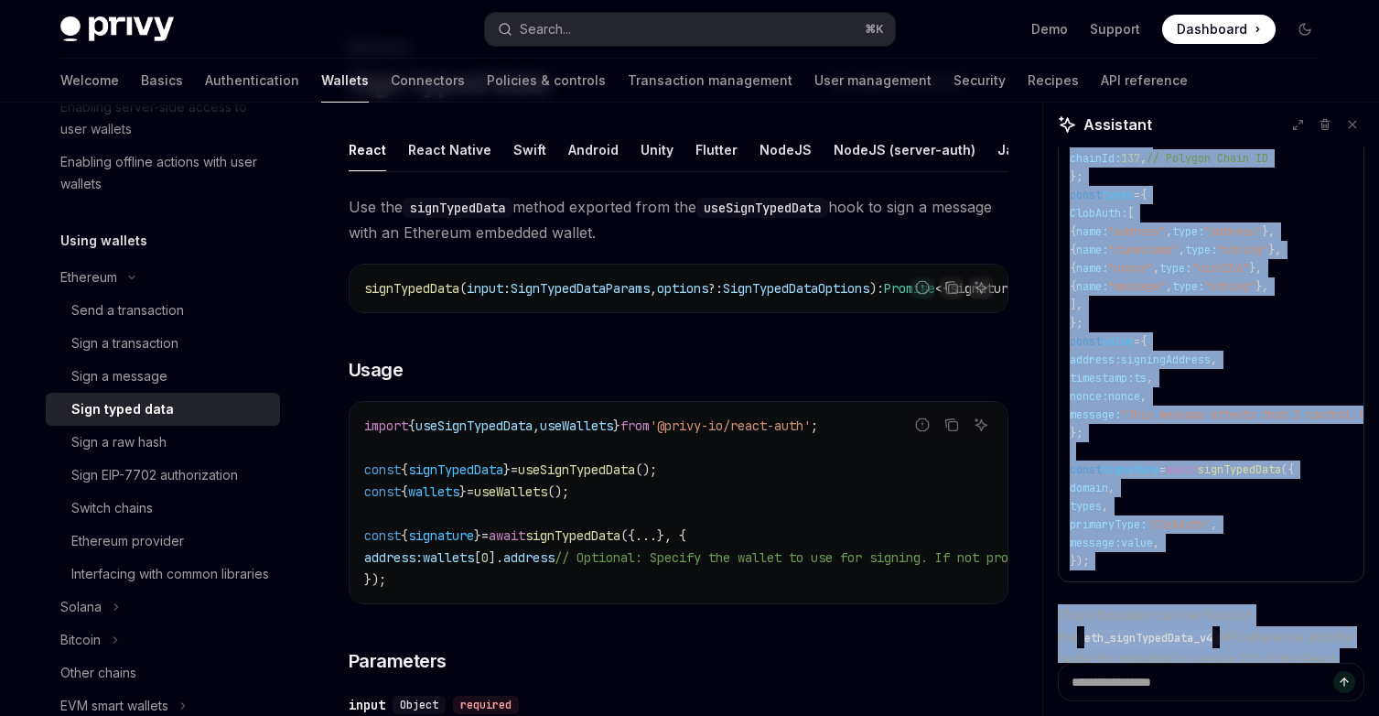
scroll to position [686, 0]
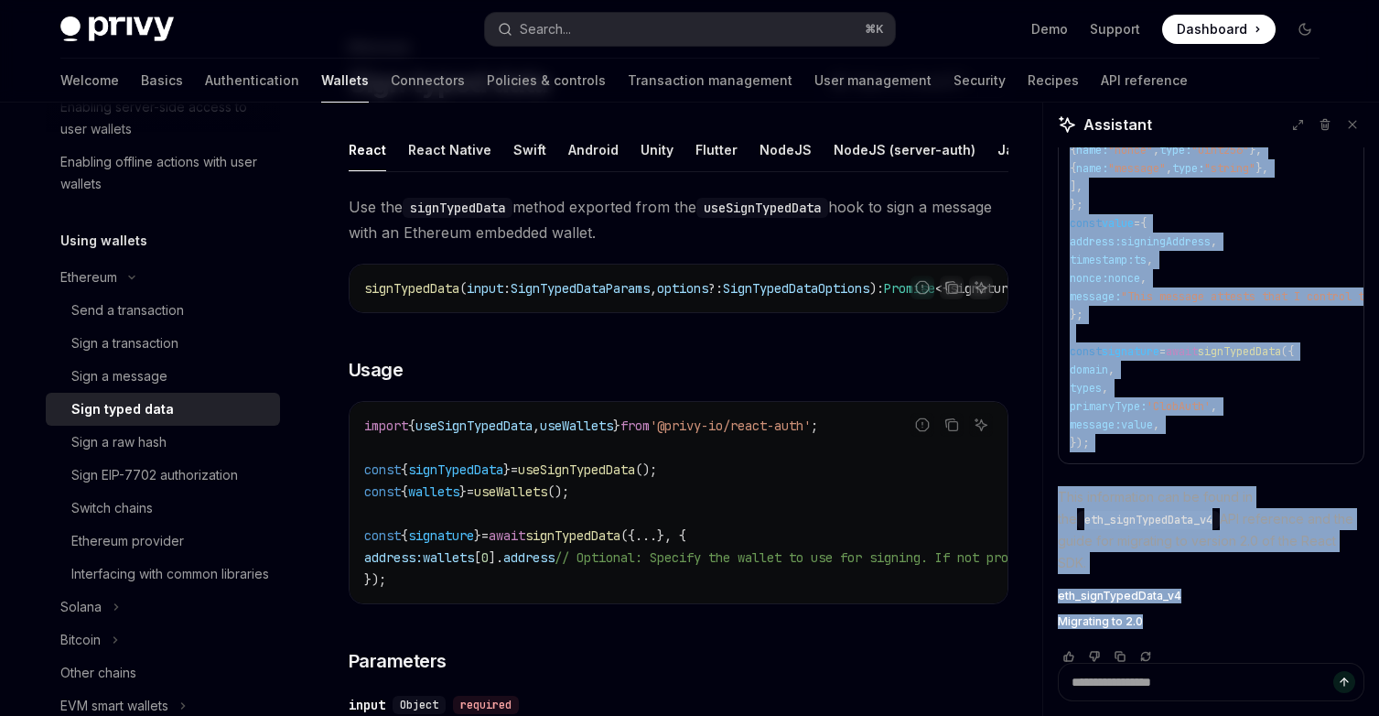
drag, startPoint x: 1058, startPoint y: 260, endPoint x: 1289, endPoint y: 533, distance: 357.2
click at [1289, 533] on div "To sign typed data, use the signTypedData method from the usePrivy hook. Pass y…" at bounding box center [1211, 207] width 307 height 850
copy div "To sign typed data, use the signTypedData method from the usePrivy hook. Pass y…"
click at [1168, 546] on p "This information can be found in the eth_signTypedData_v4 API reference and the…" at bounding box center [1211, 530] width 307 height 88
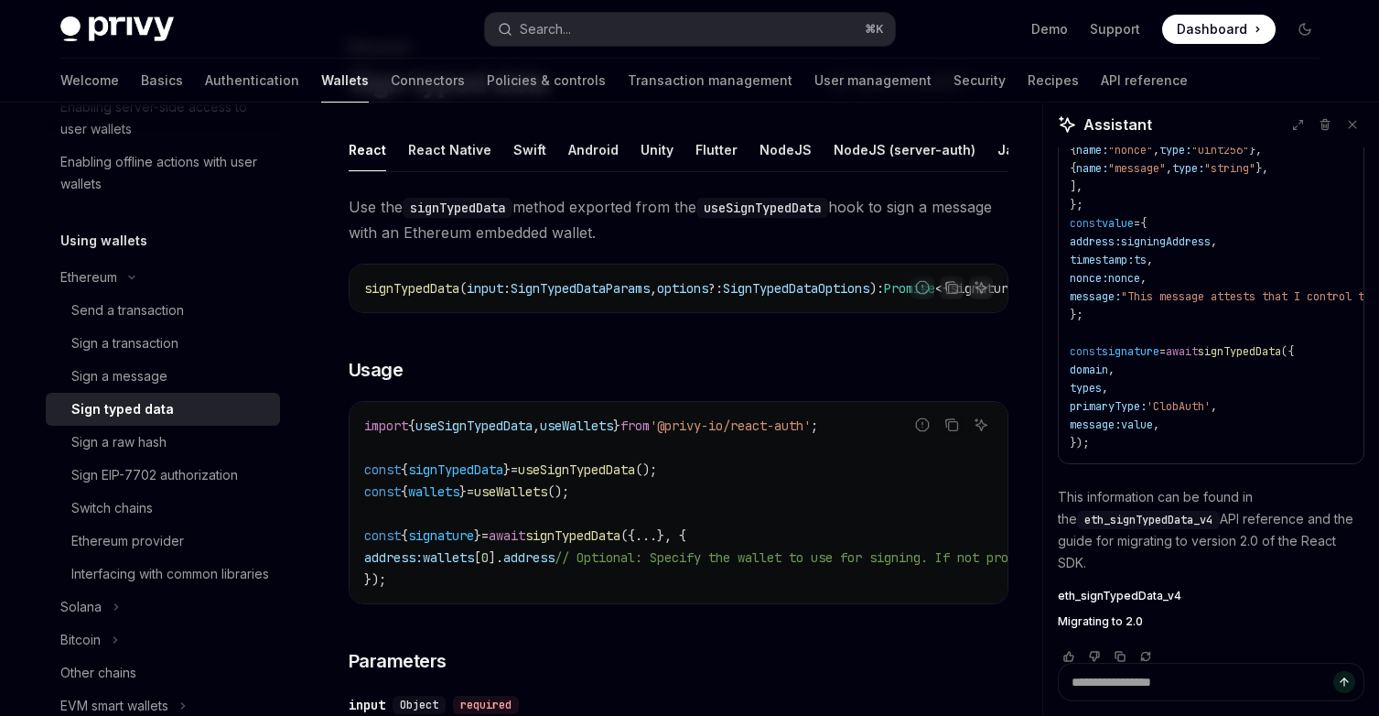
click at [1141, 513] on span "eth_signTypedData_v4" at bounding box center [1149, 520] width 128 height 15
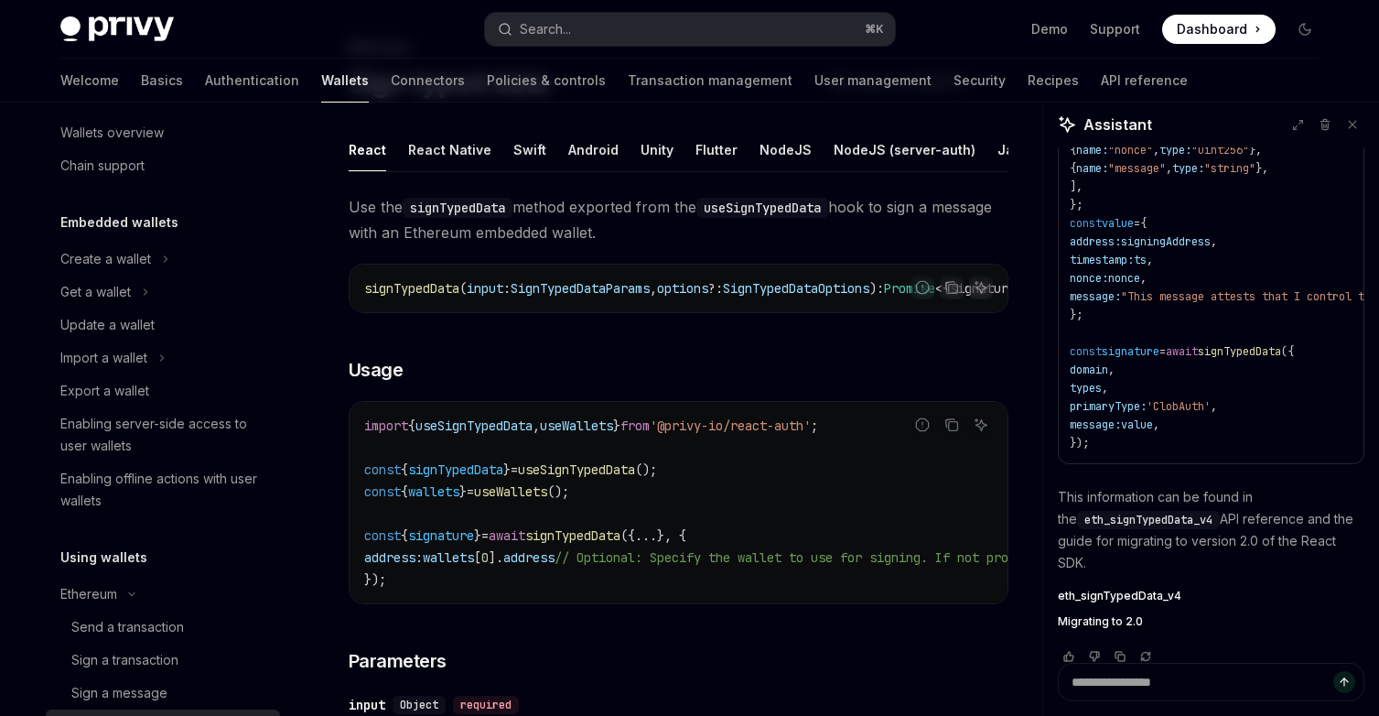
scroll to position [0, 0]
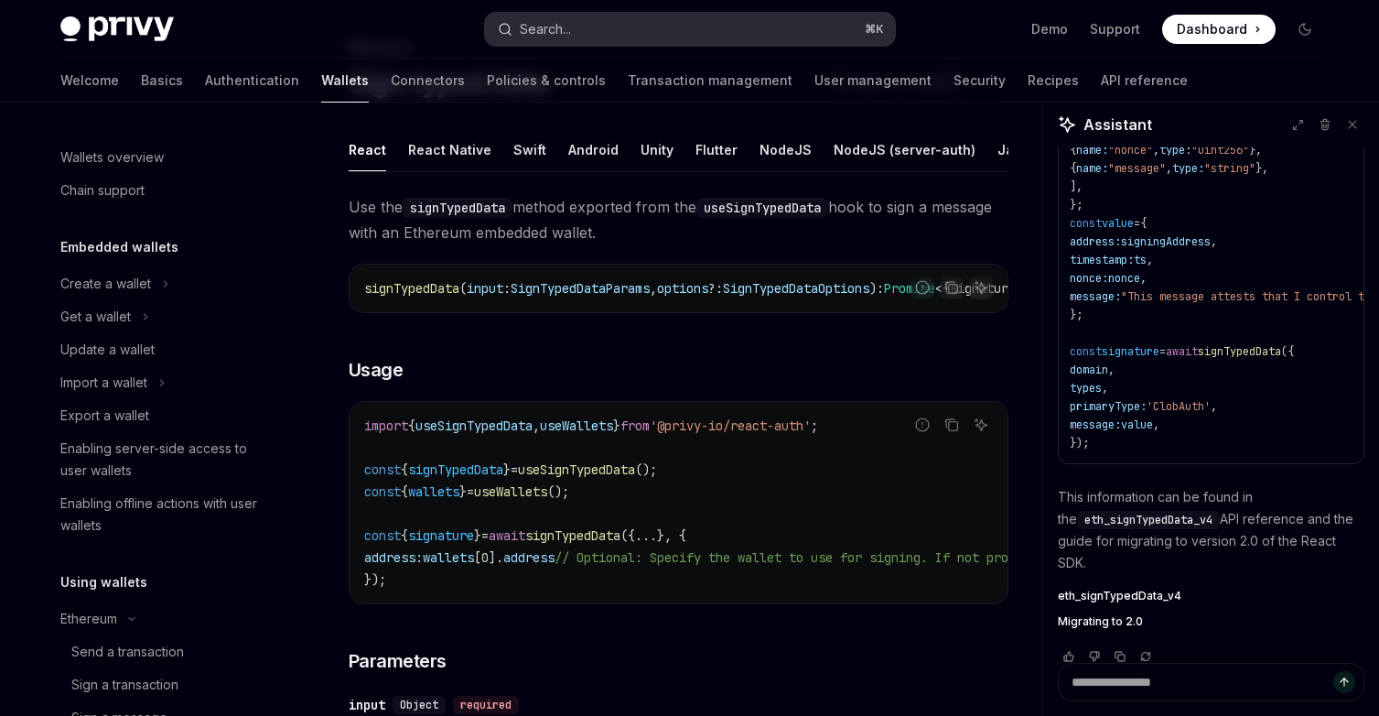
click at [599, 26] on button "Search... ⌘ K" at bounding box center [690, 29] width 410 height 33
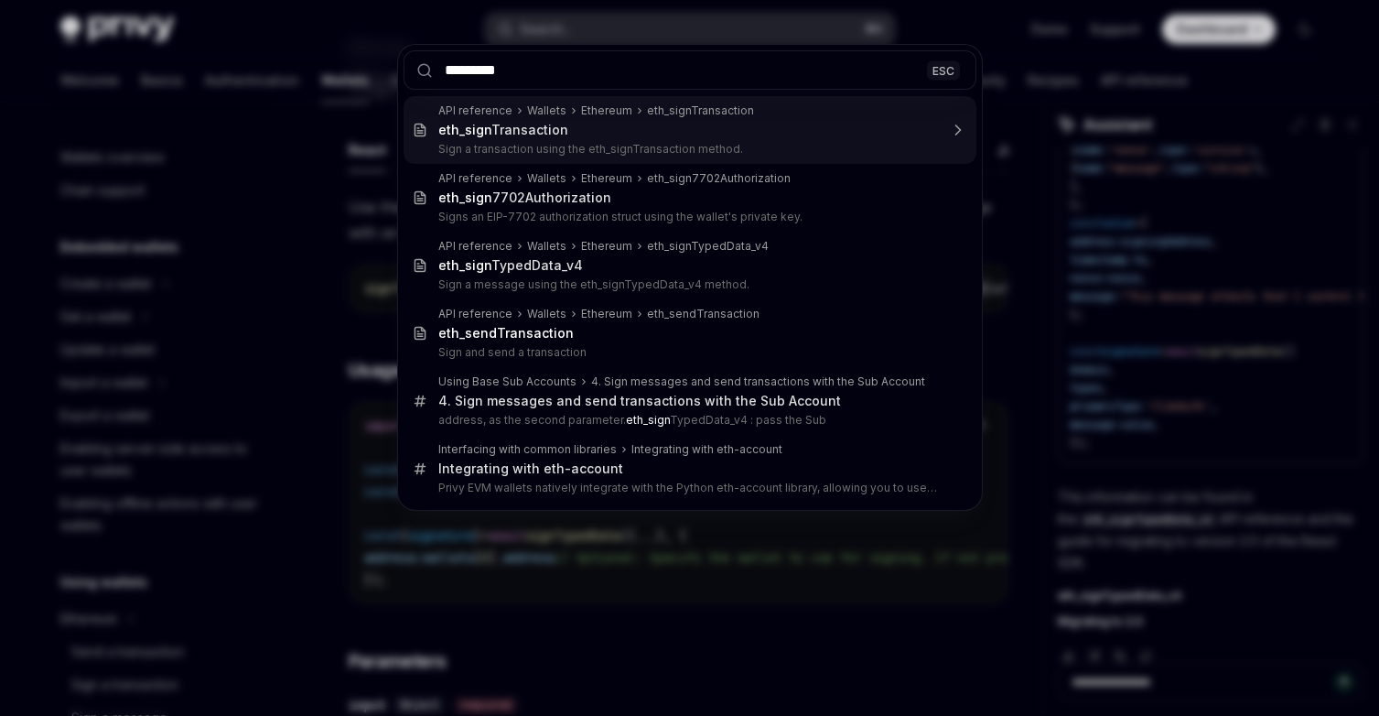
type input "**********"
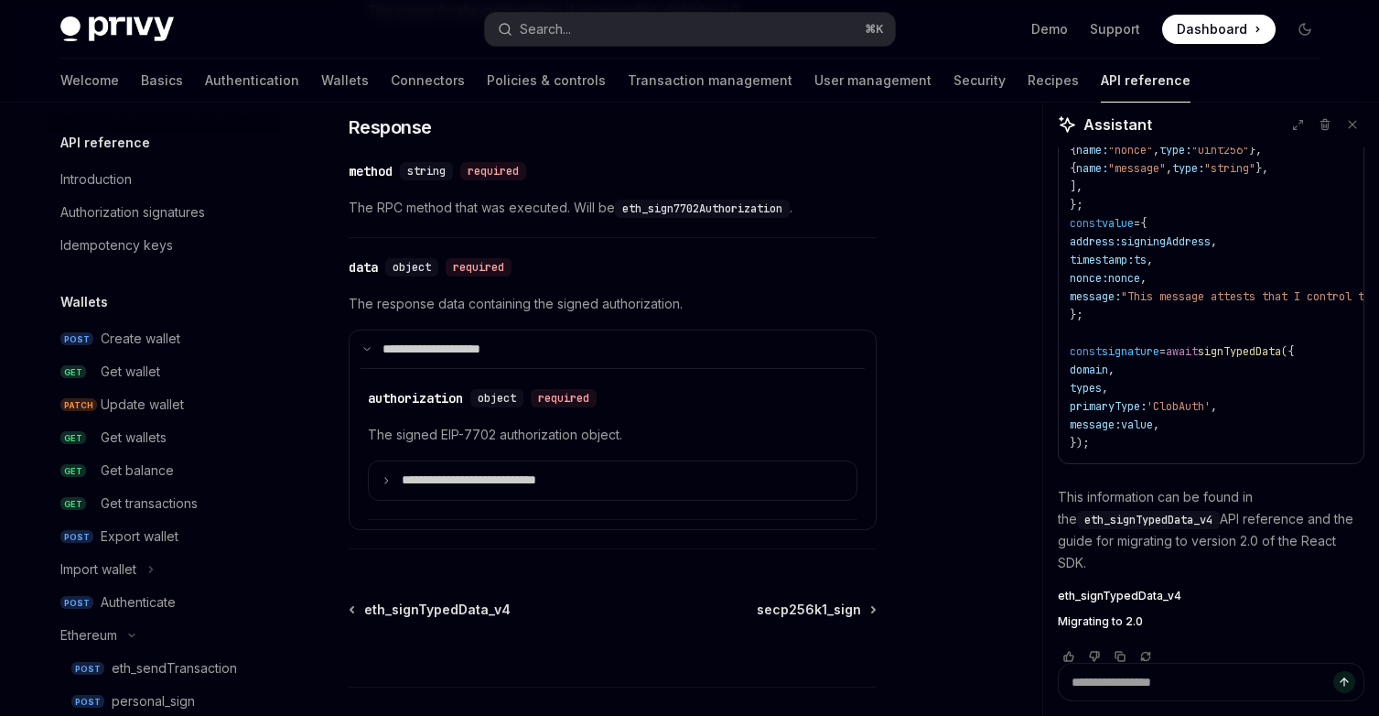
scroll to position [391, 0]
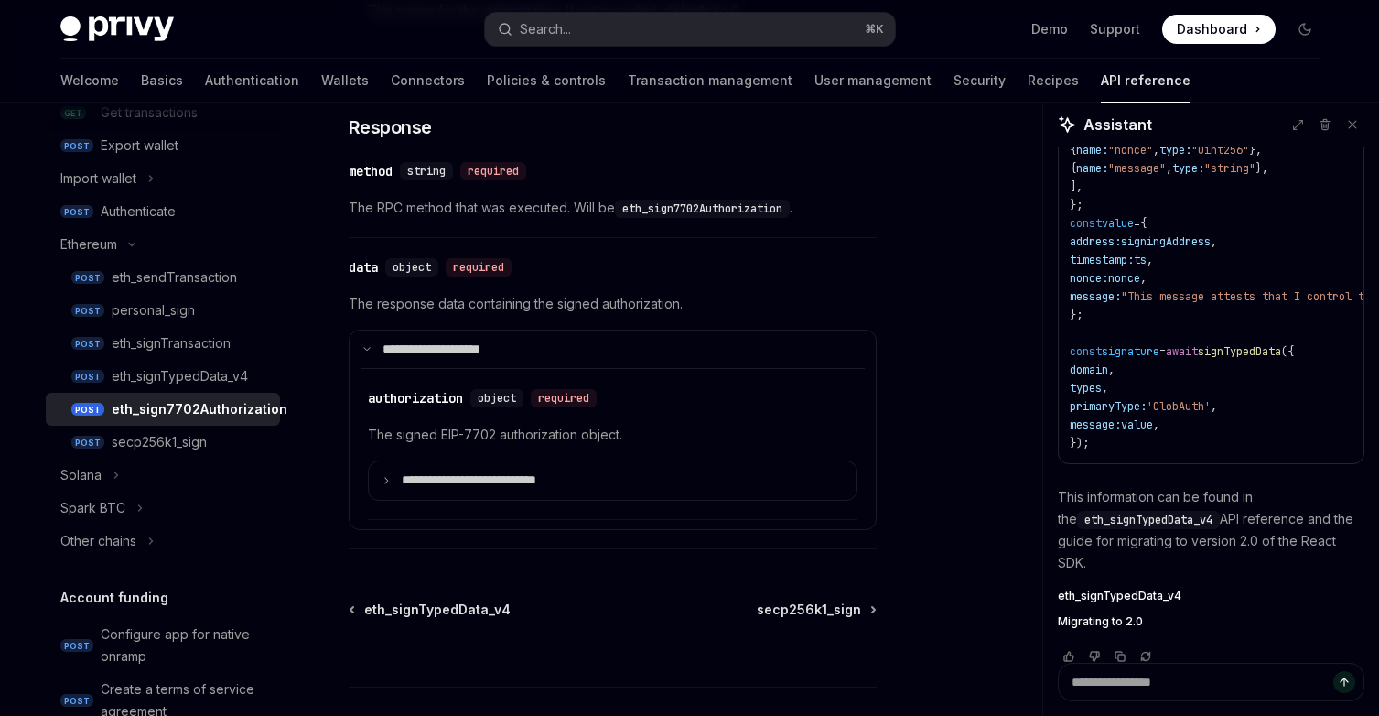
click at [219, 409] on div "eth_sign7702Authorization" at bounding box center [200, 409] width 176 height 22
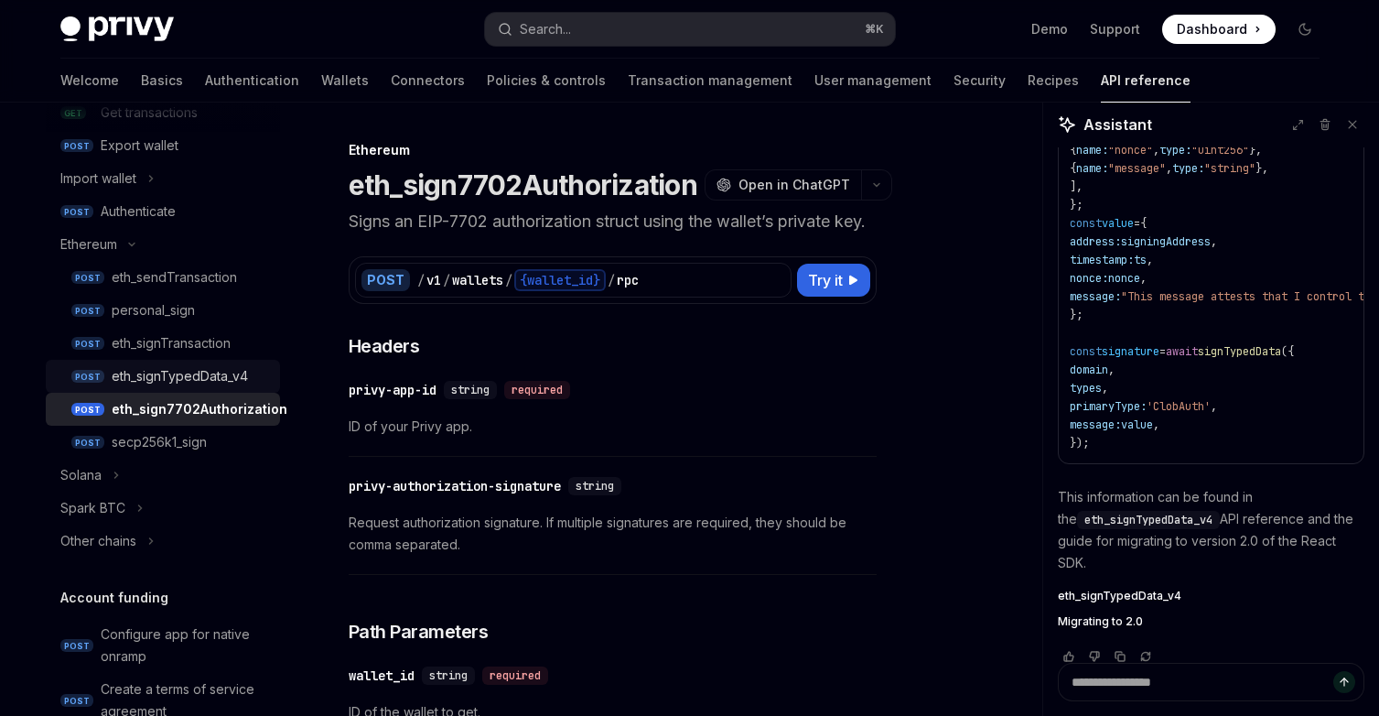
click at [198, 378] on div "eth_signTypedData_v4" at bounding box center [180, 376] width 136 height 22
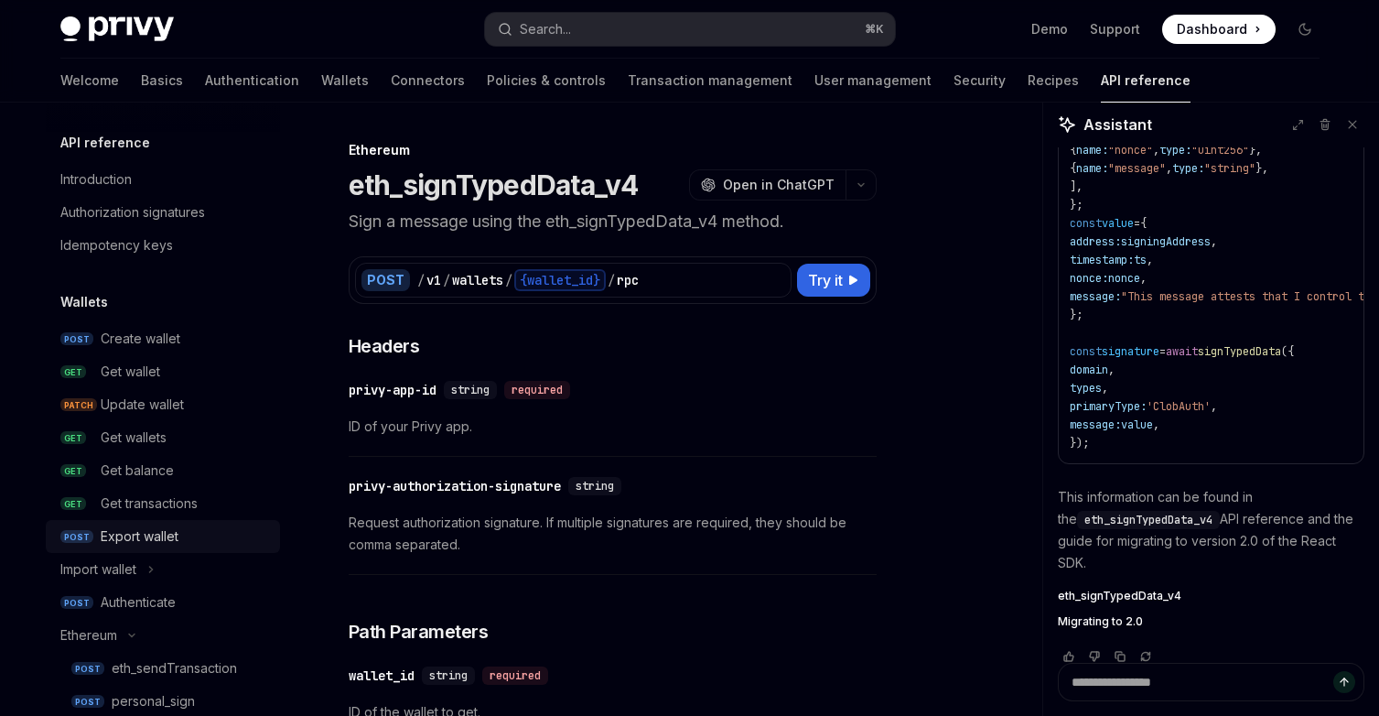
click at [152, 534] on div "Export wallet" at bounding box center [140, 536] width 78 height 22
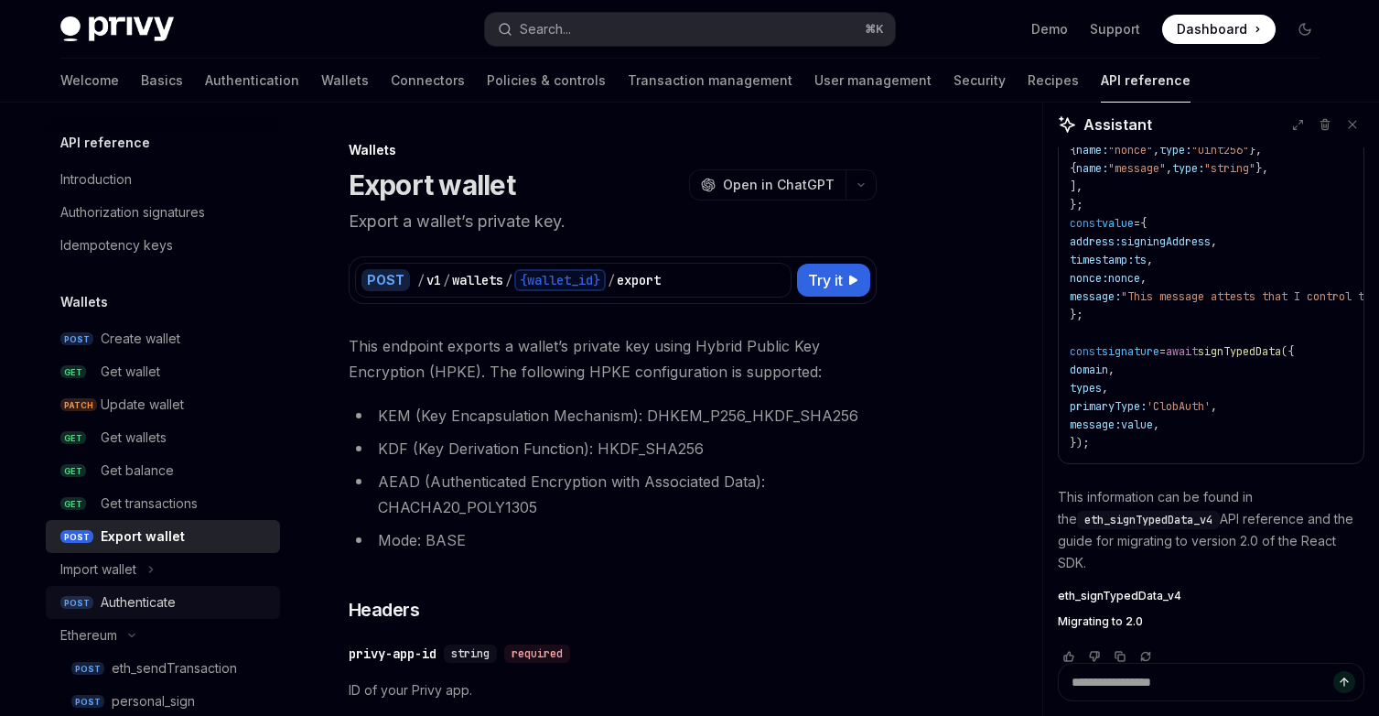
click at [156, 602] on div "Authenticate" at bounding box center [138, 602] width 75 height 22
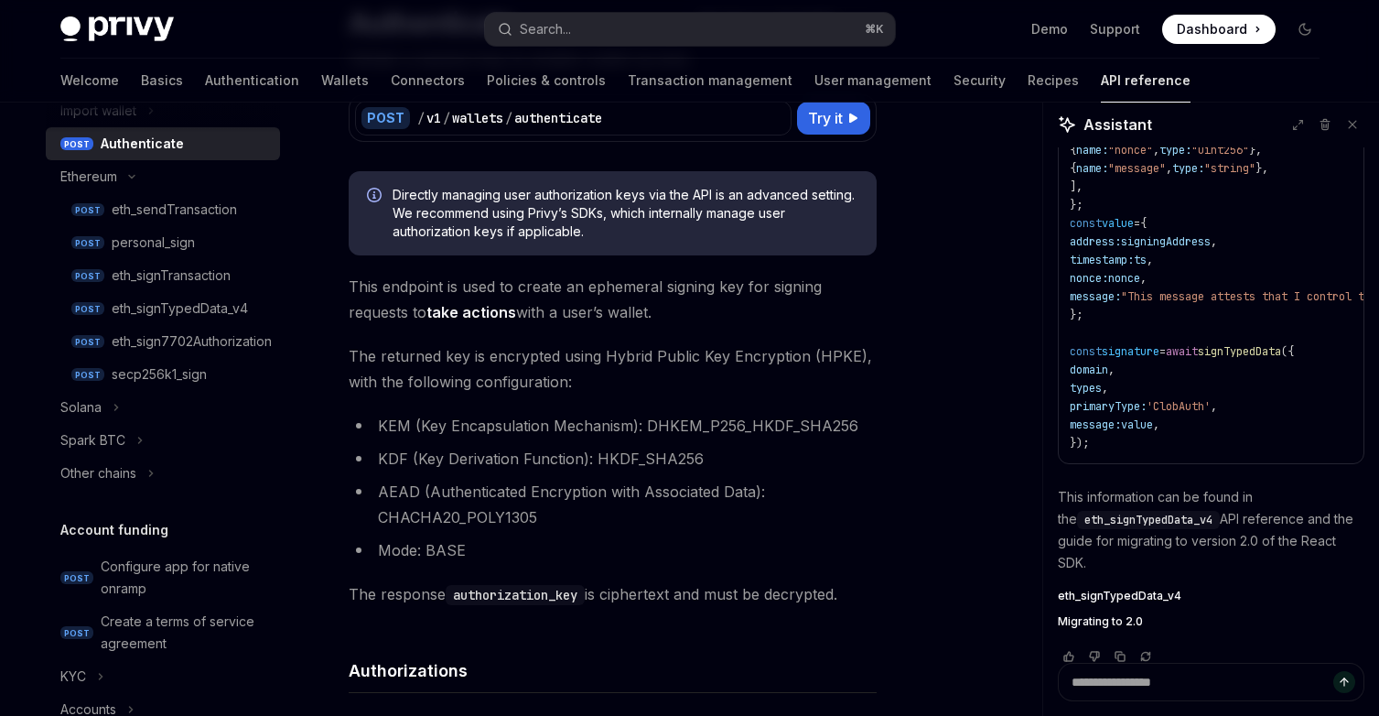
scroll to position [460, 0]
click at [223, 298] on div "eth_signTypedData_v4" at bounding box center [180, 307] width 136 height 22
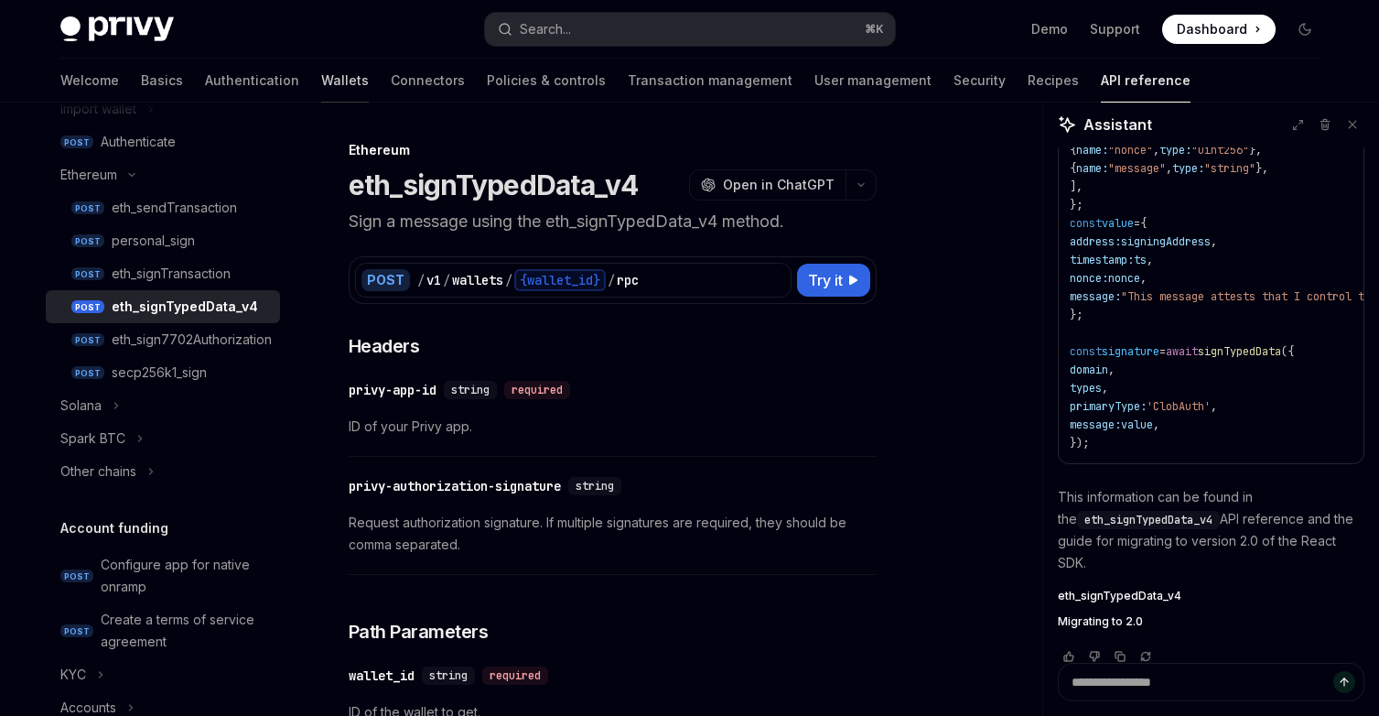
click at [321, 77] on link "Wallets" at bounding box center [345, 81] width 48 height 44
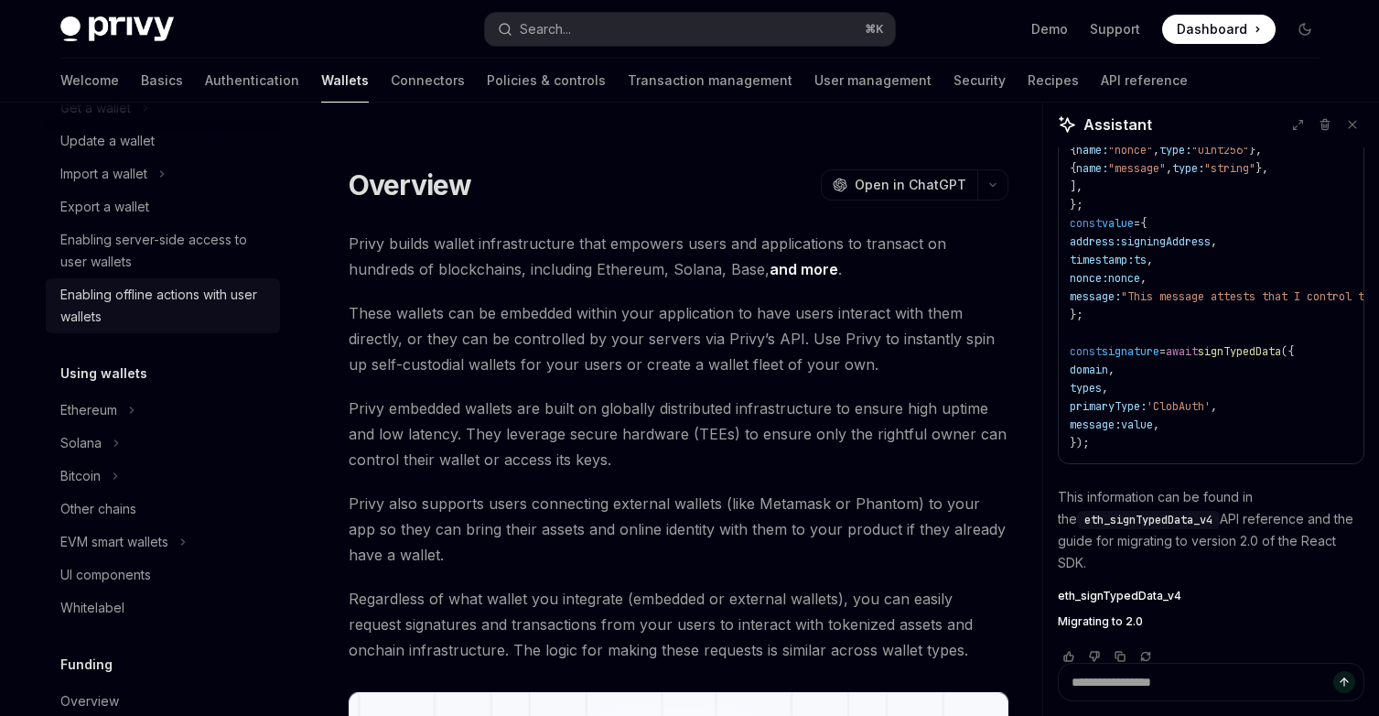
scroll to position [222, 0]
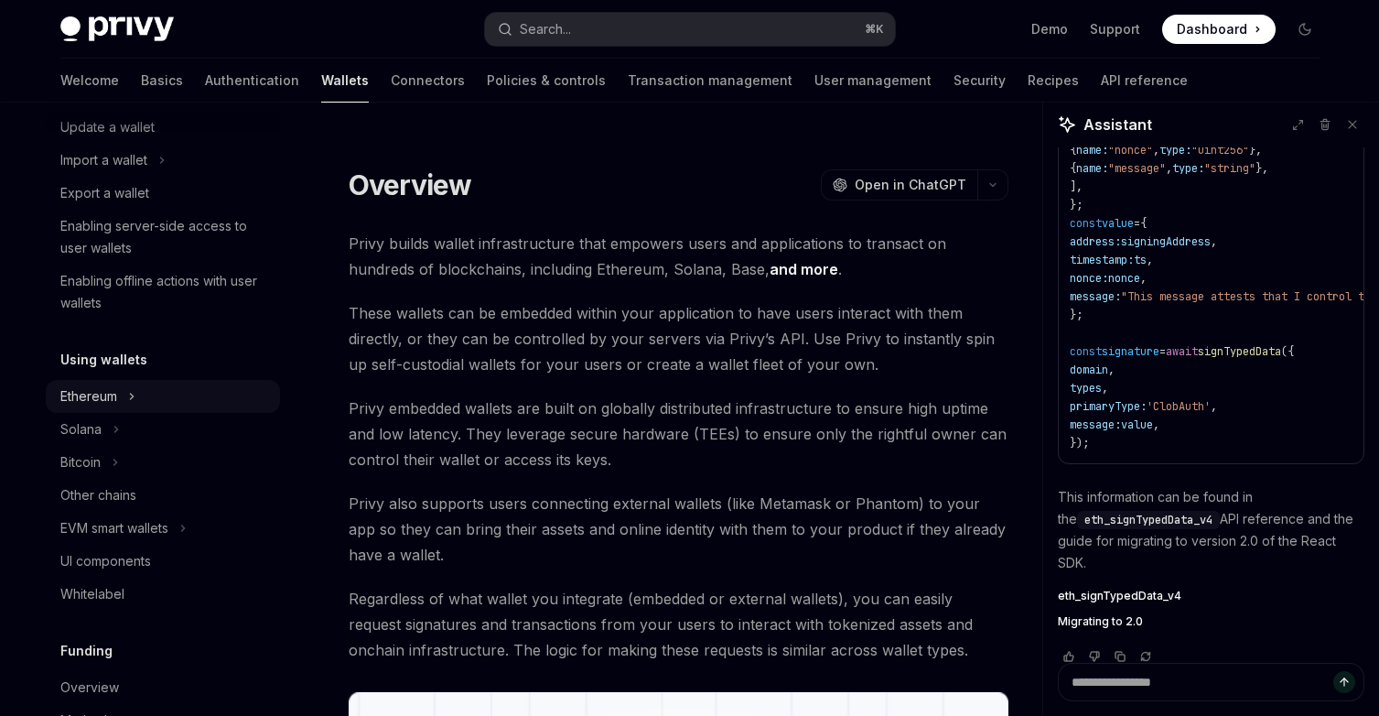
click at [161, 400] on button "Ethereum" at bounding box center [163, 396] width 234 height 33
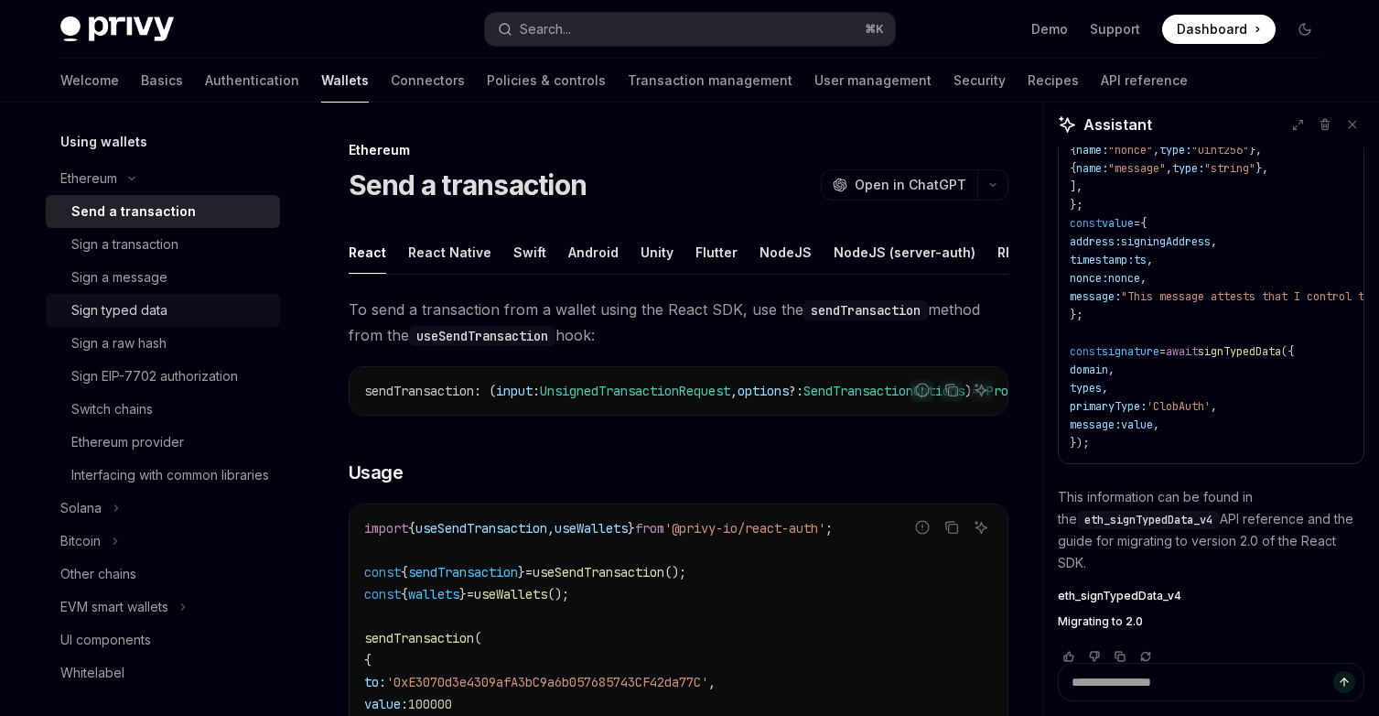
scroll to position [443, 0]
click at [1028, 88] on link "Recipes" at bounding box center [1053, 81] width 51 height 44
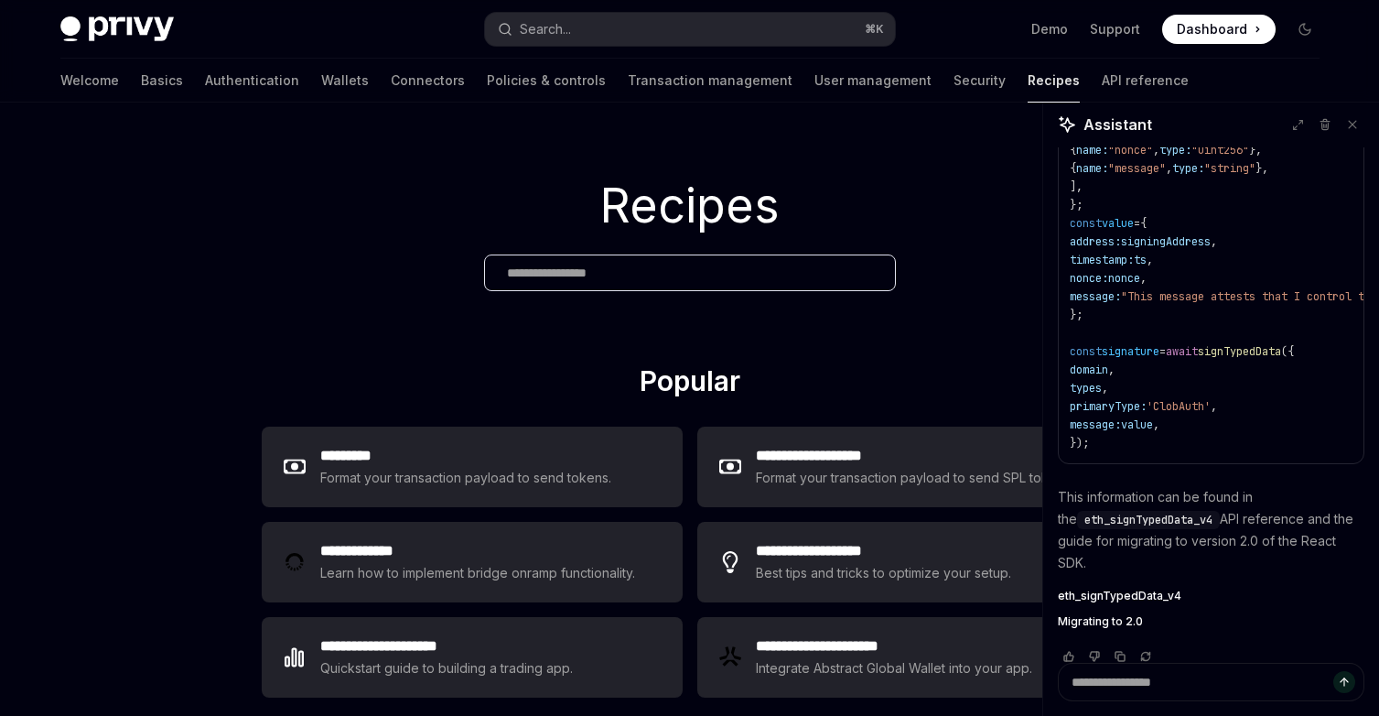
click at [384, 362] on div "Recipes" at bounding box center [689, 234] width 1379 height 262
click at [1350, 124] on icon at bounding box center [1353, 124] width 13 height 13
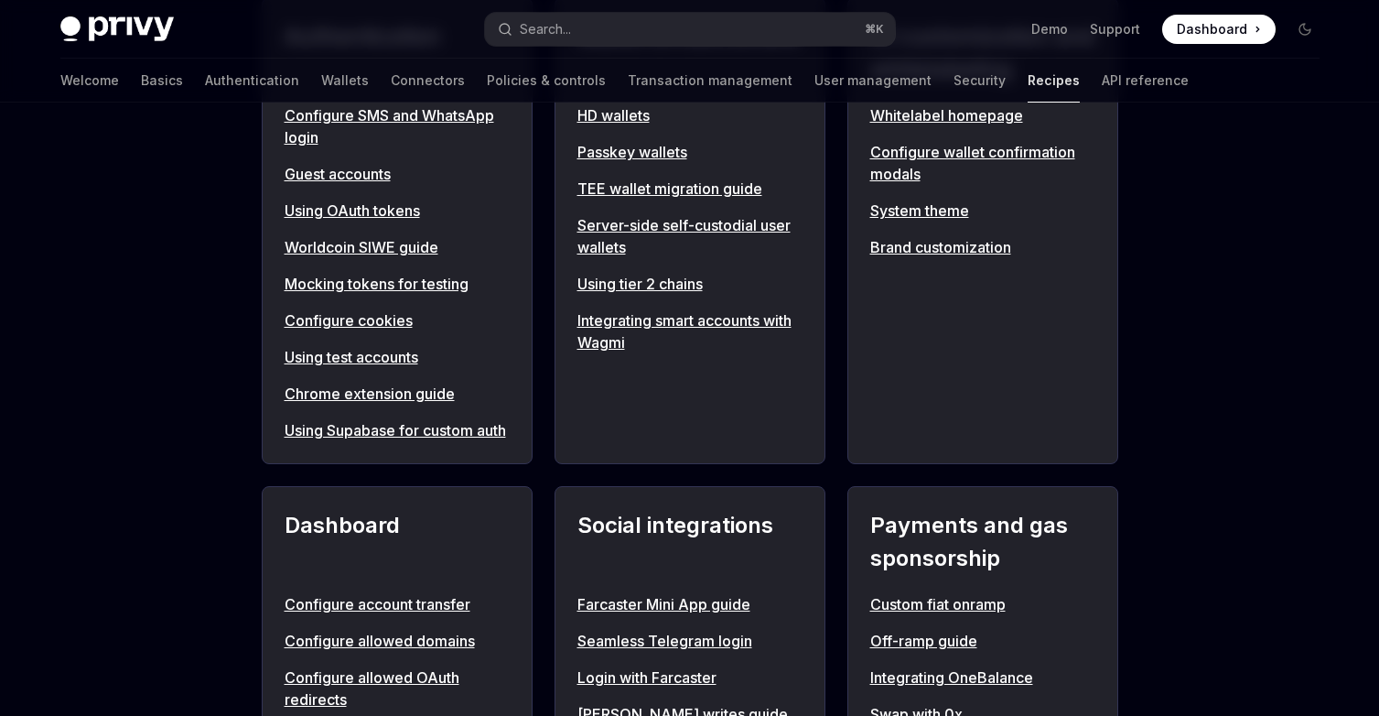
scroll to position [859, 0]
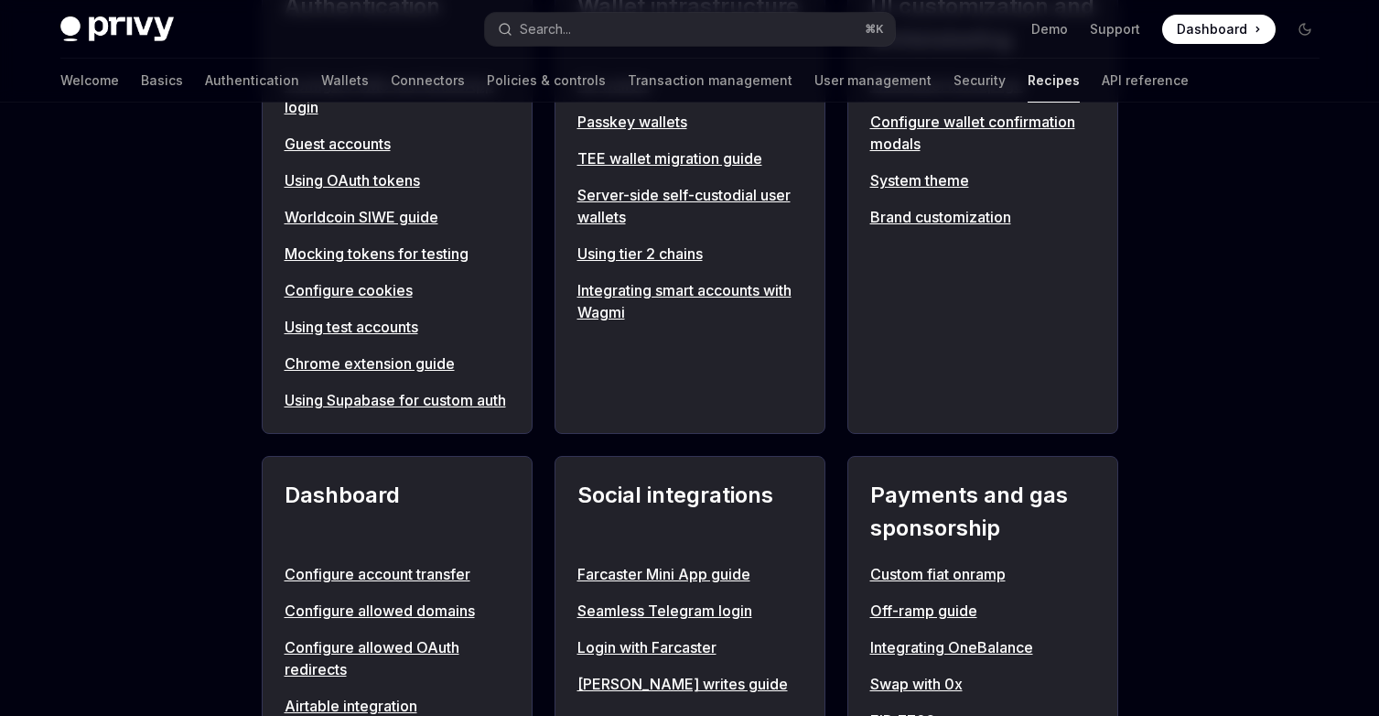
click at [411, 402] on link "Using Supabase for custom auth" at bounding box center [397, 400] width 225 height 22
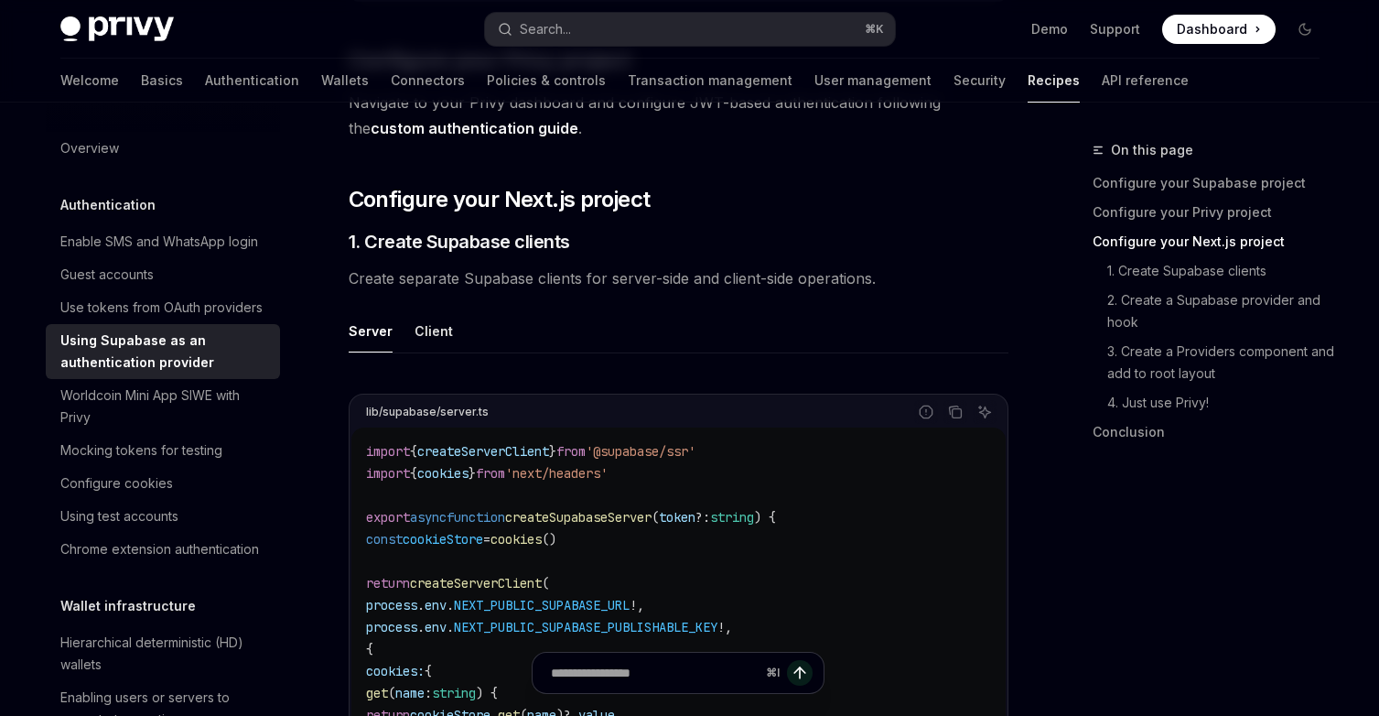
scroll to position [821, 0]
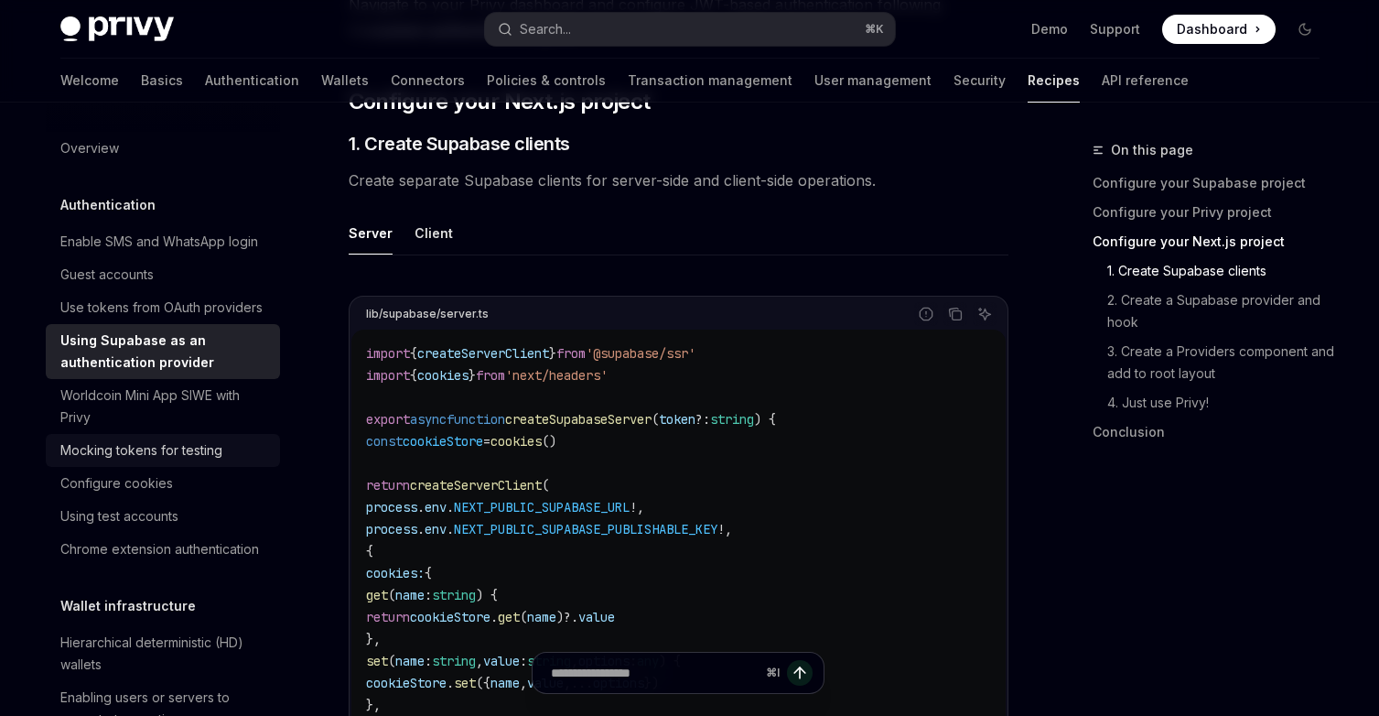
click at [184, 442] on div "Mocking tokens for testing" at bounding box center [141, 450] width 162 height 22
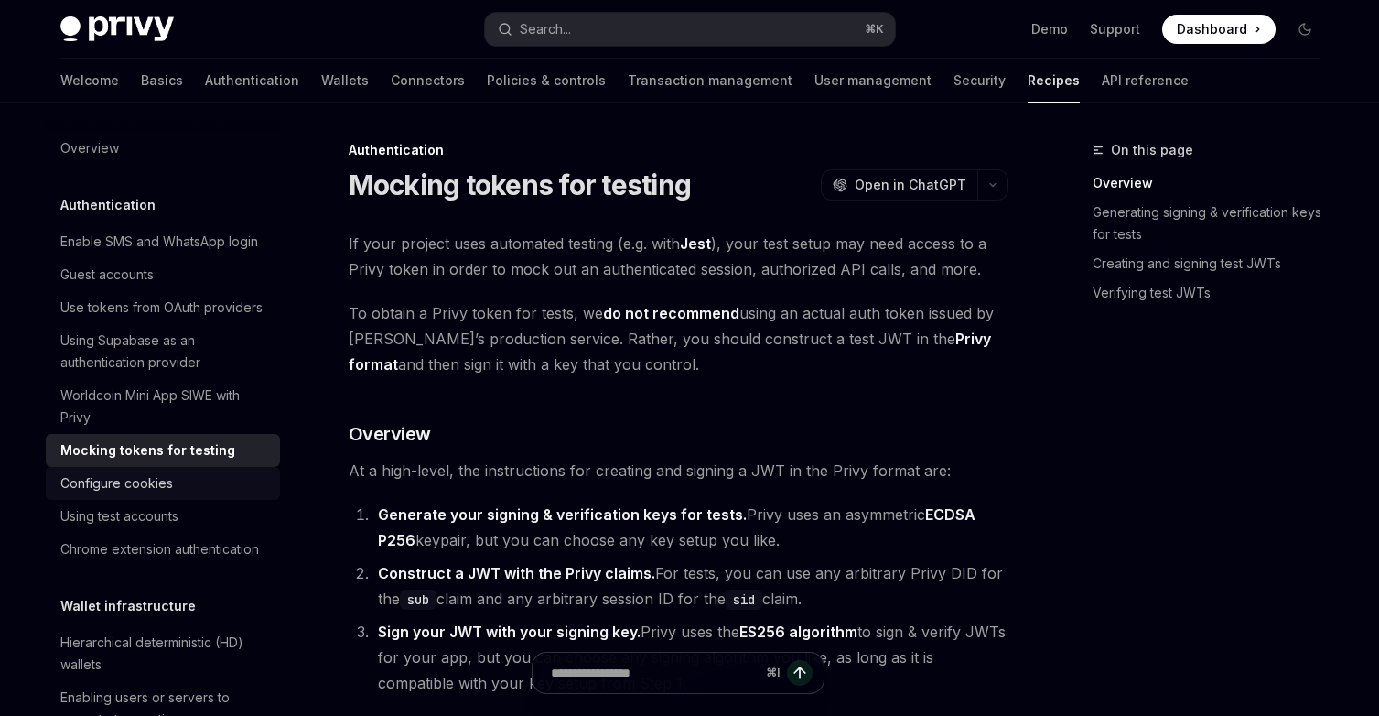
click at [193, 482] on div "Configure cookies" at bounding box center [164, 483] width 209 height 22
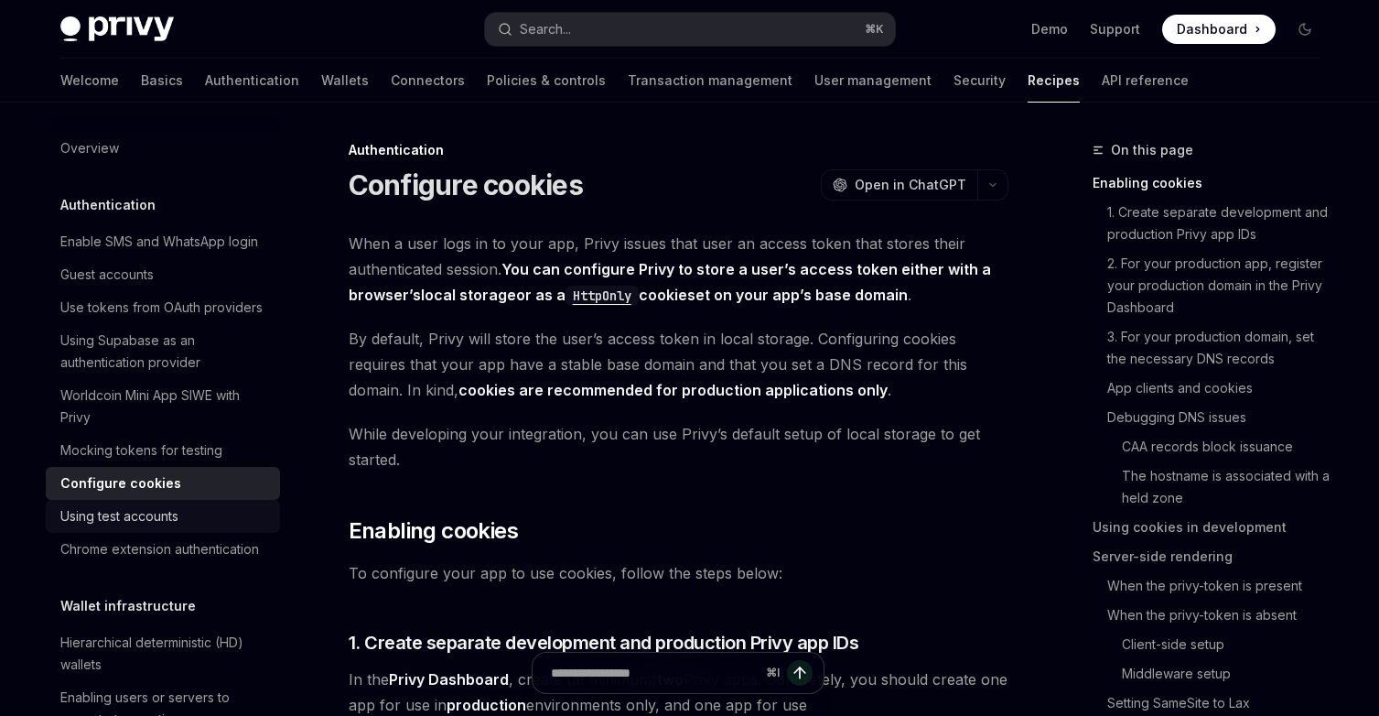
click at [174, 523] on div "Using test accounts" at bounding box center [119, 516] width 118 height 22
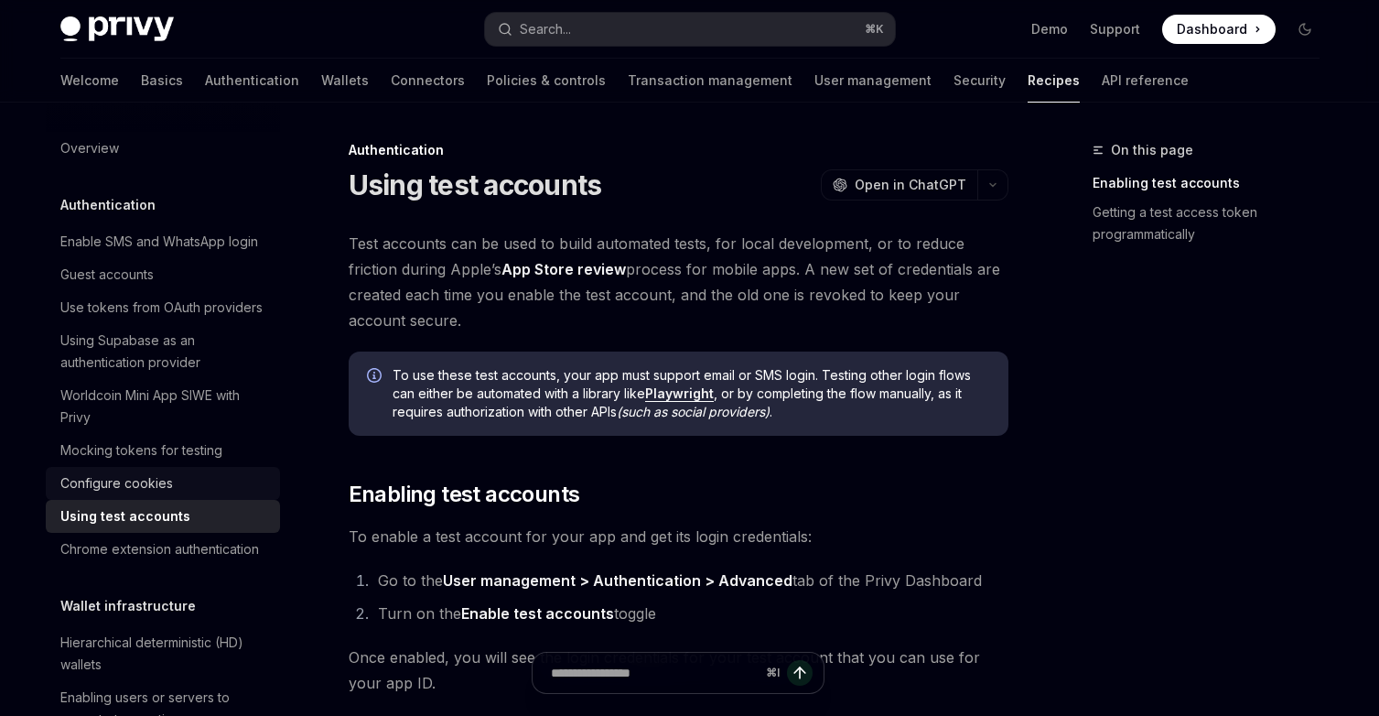
click at [187, 494] on link "Configure cookies" at bounding box center [163, 483] width 234 height 33
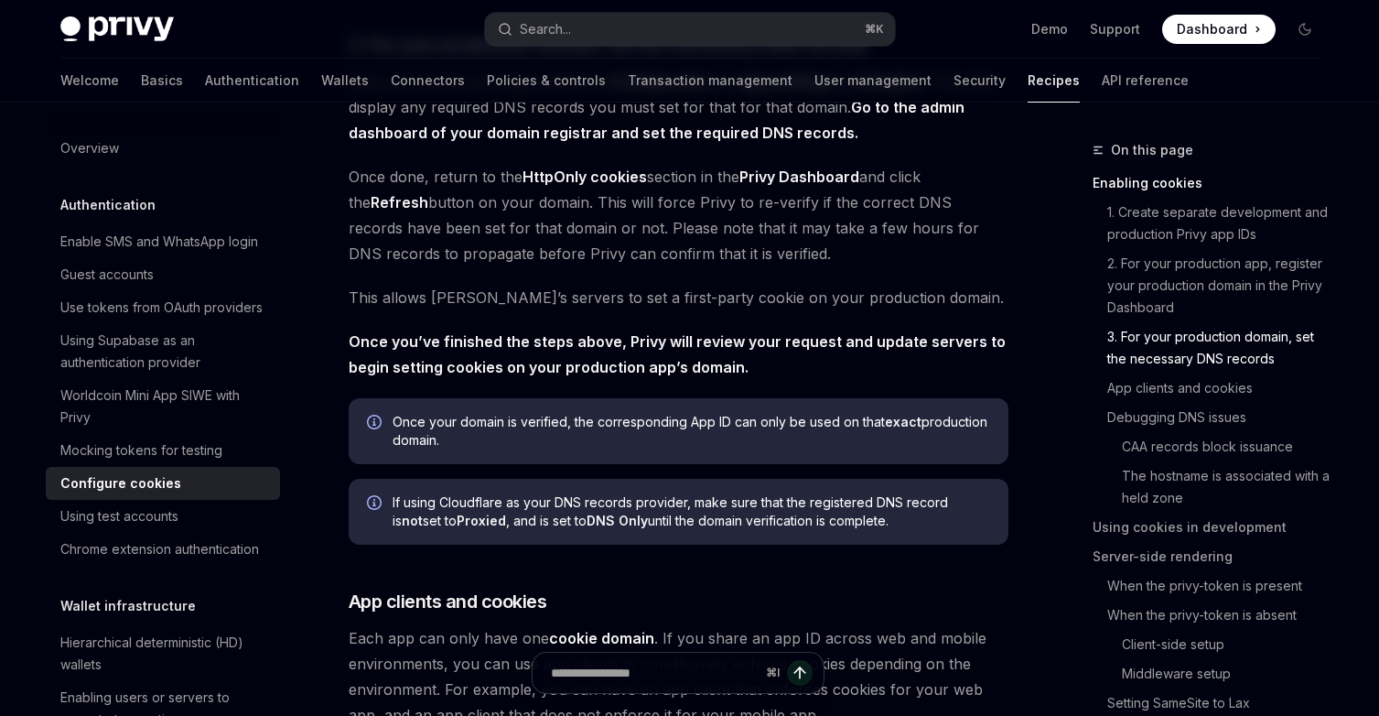
scroll to position [1332, 0]
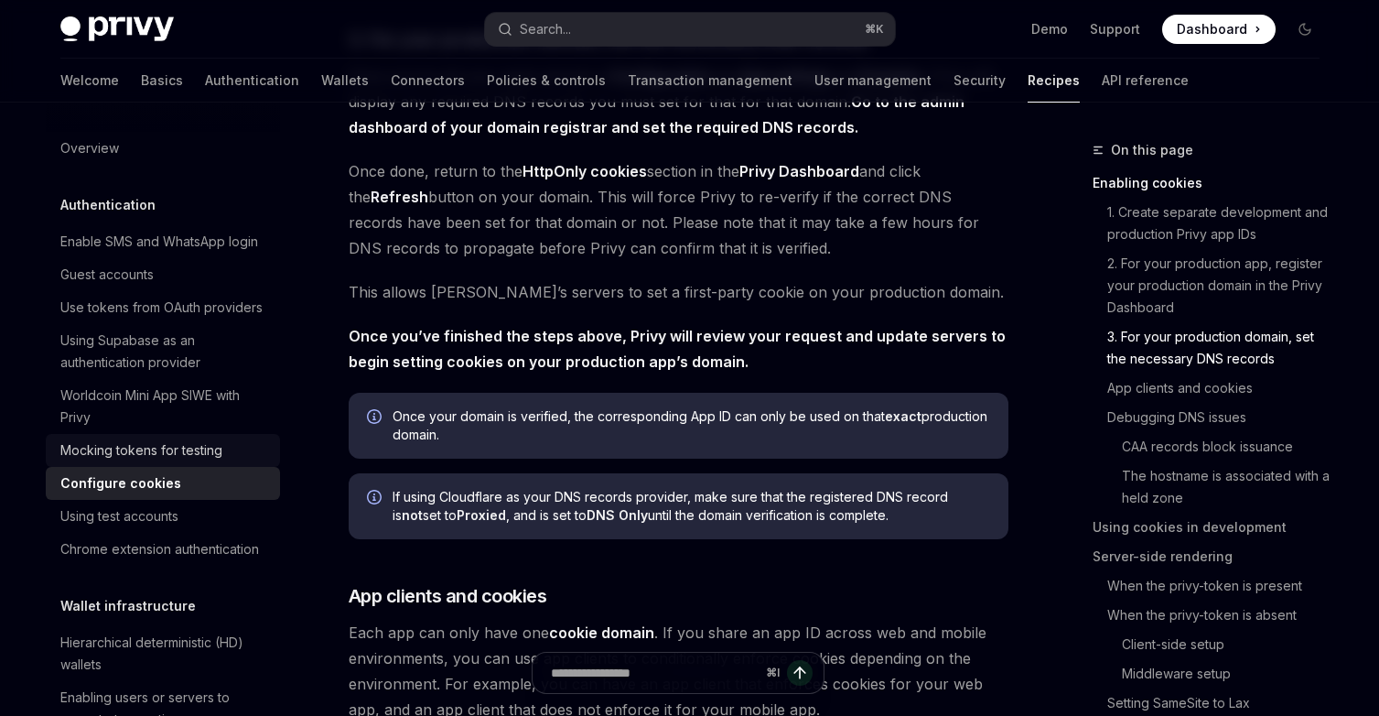
click at [142, 447] on div "Mocking tokens for testing" at bounding box center [141, 450] width 162 height 22
click at [202, 451] on div "Mocking tokens for testing" at bounding box center [141, 450] width 162 height 22
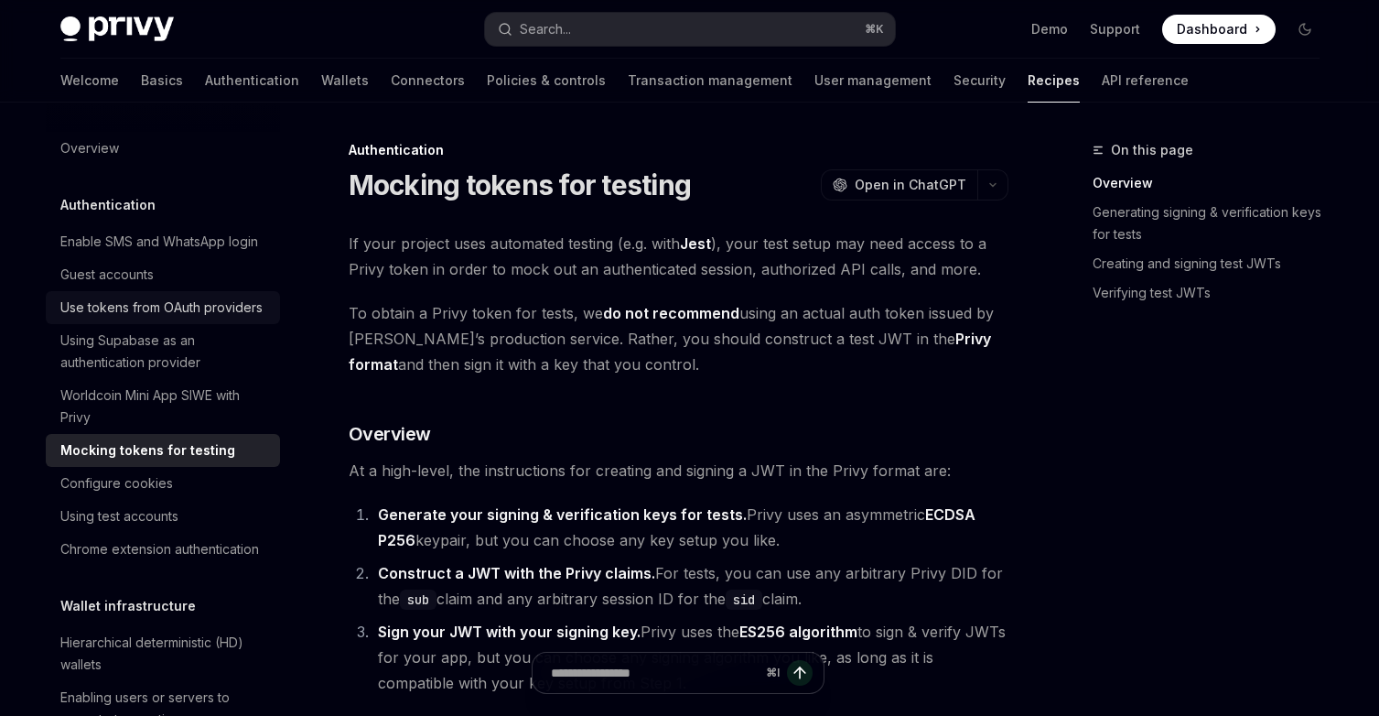
click at [232, 301] on div "Use tokens from OAuth providers" at bounding box center [161, 308] width 202 height 22
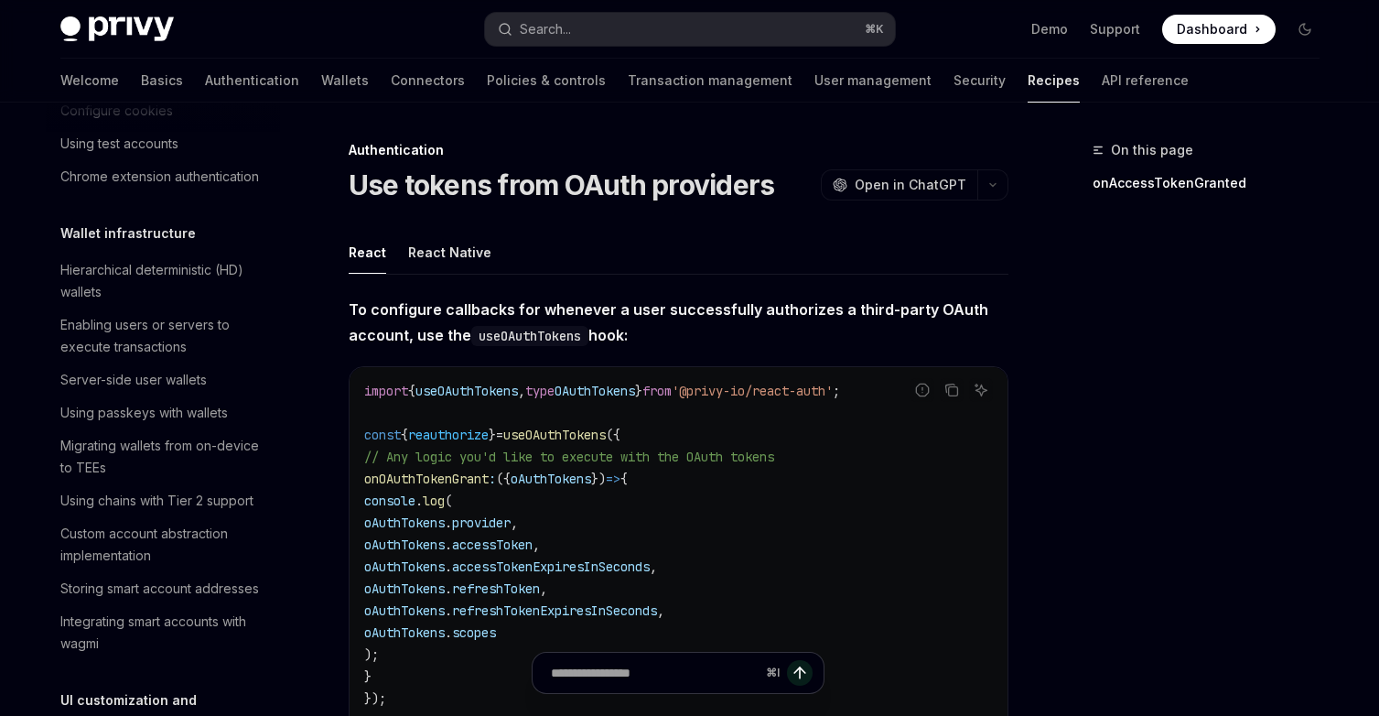
scroll to position [404, 0]
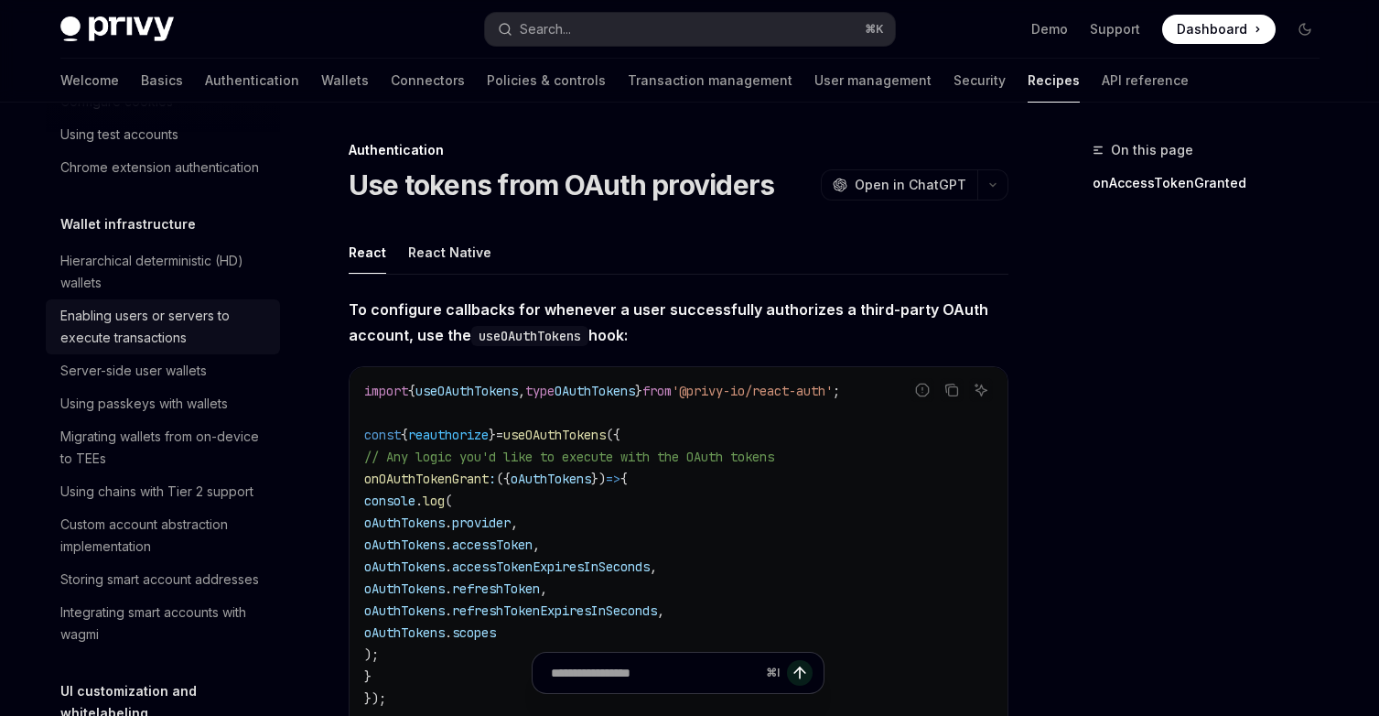
click at [201, 305] on div "Enabling users or servers to execute transactions" at bounding box center [164, 327] width 209 height 44
type textarea "*"
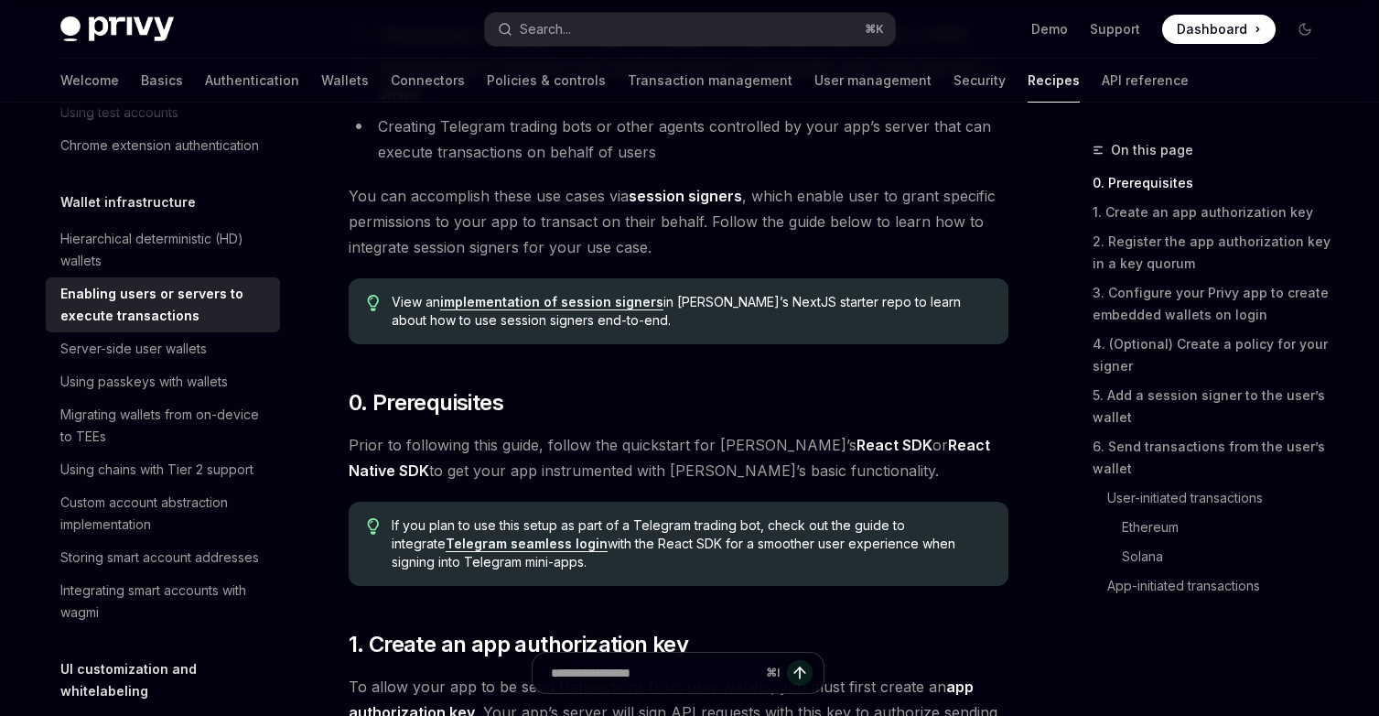
scroll to position [299, 0]
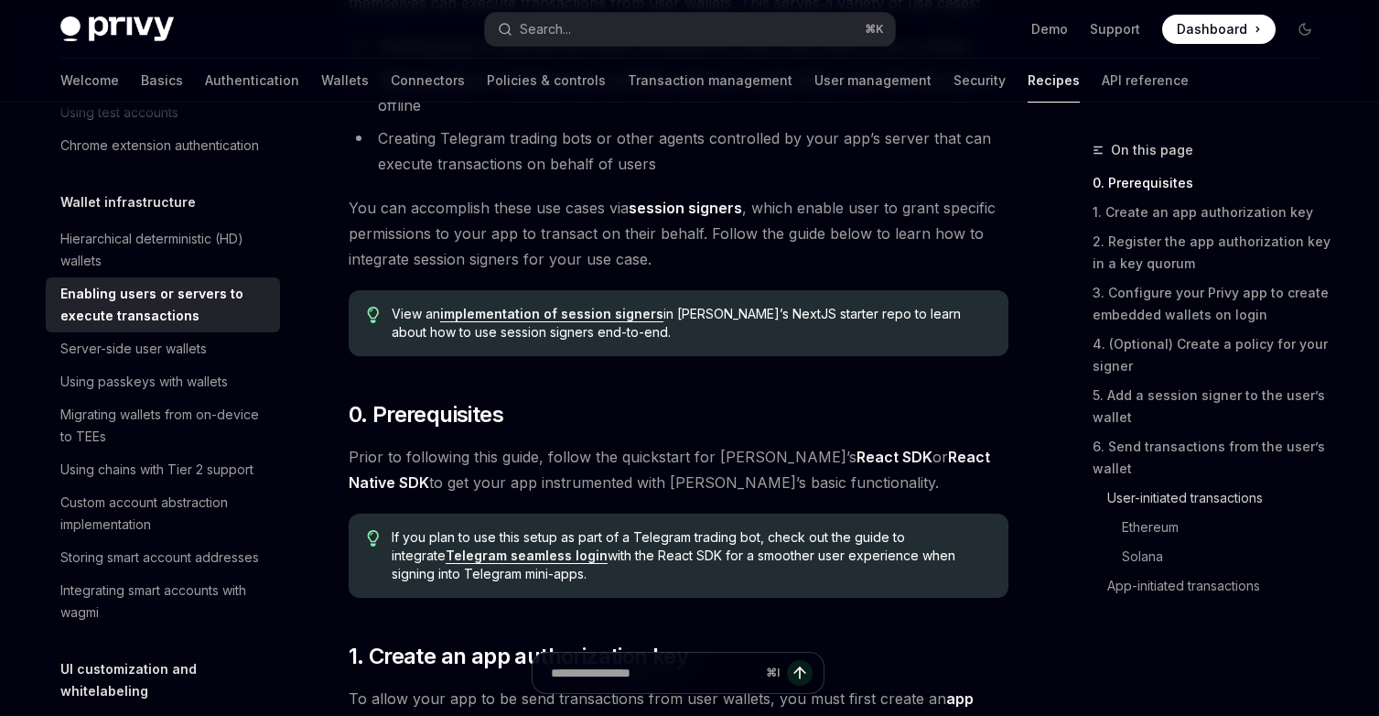
click at [1145, 493] on link "User-initiated transactions" at bounding box center [1214, 497] width 242 height 29
